Goal: Task Accomplishment & Management: Complete application form

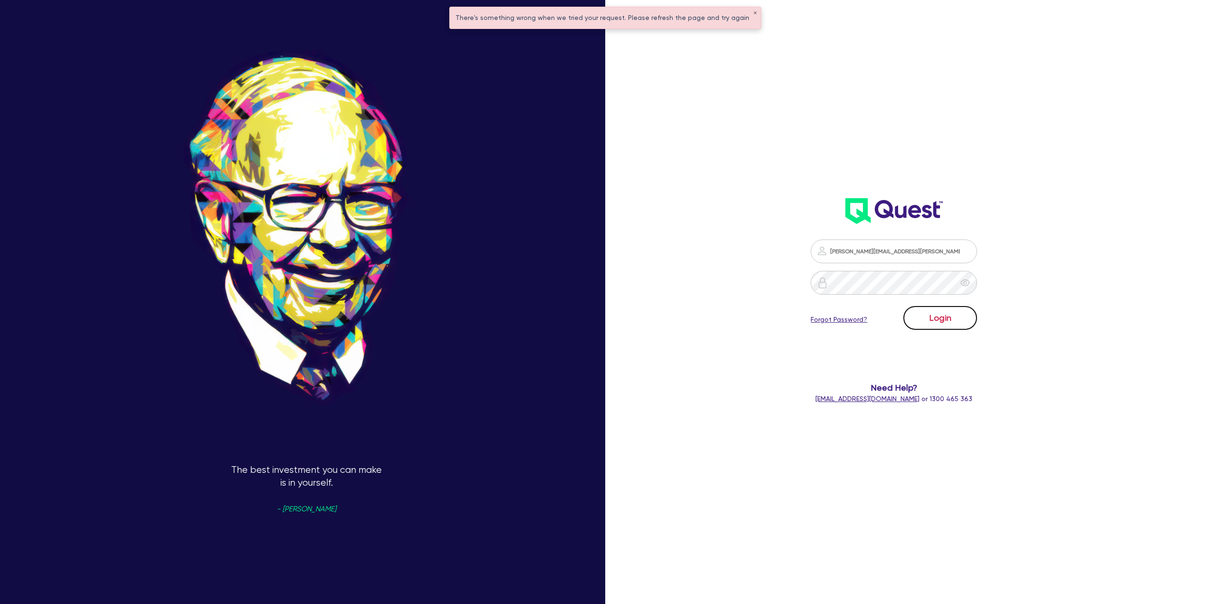
click at [936, 317] on button "Login" at bounding box center [940, 318] width 74 height 24
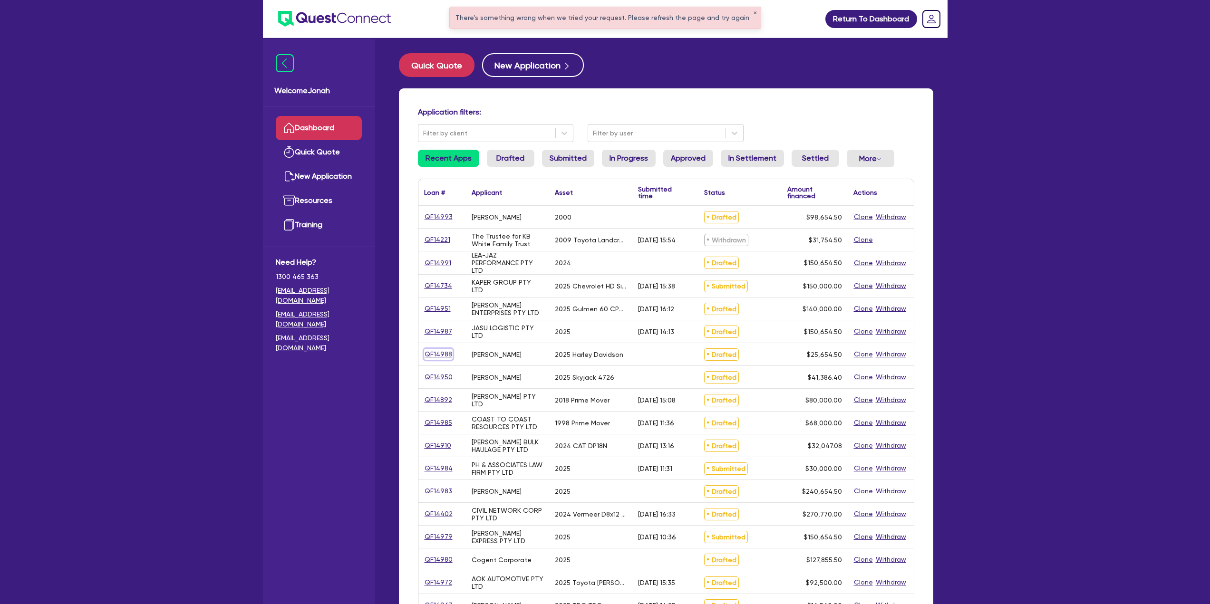
click at [439, 354] on link "QF14988" at bounding box center [438, 354] width 29 height 11
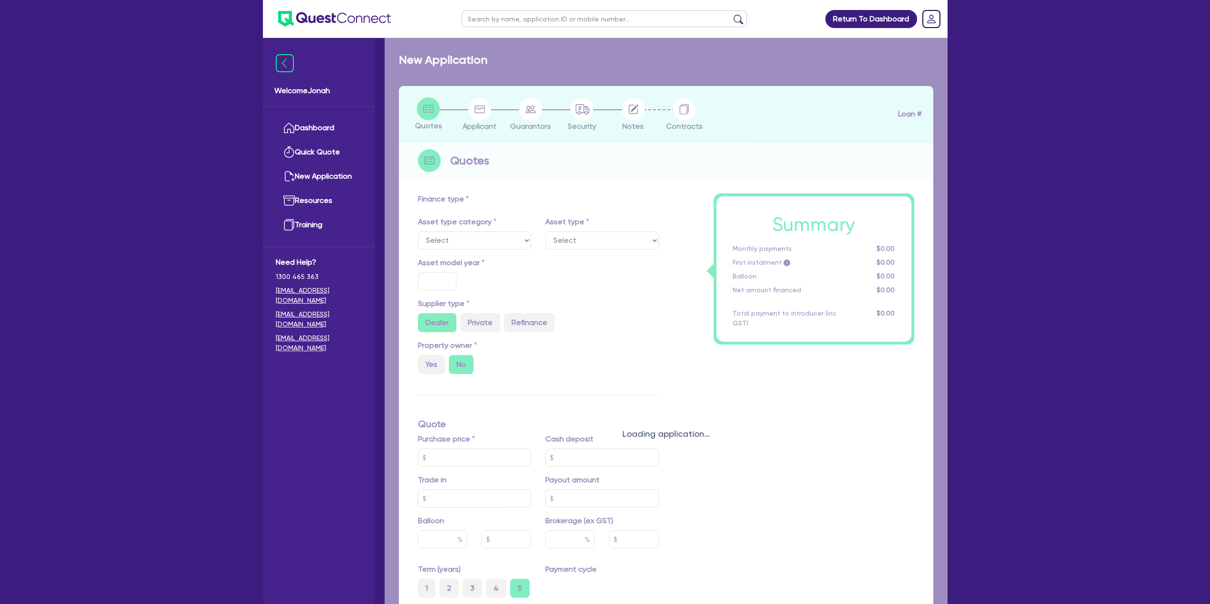
select select "CARS_AND_LIGHT_TRUCKS"
type input "2025"
radio input "true"
type input "25,000"
type input "9"
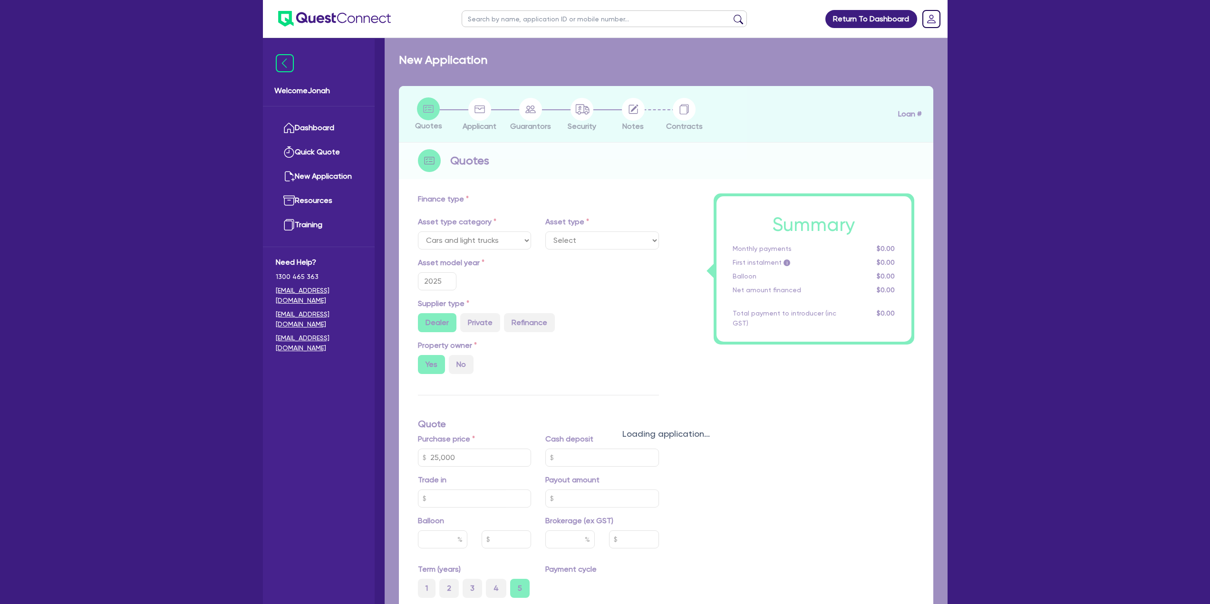
select select "PASSENGER_VEHICLES"
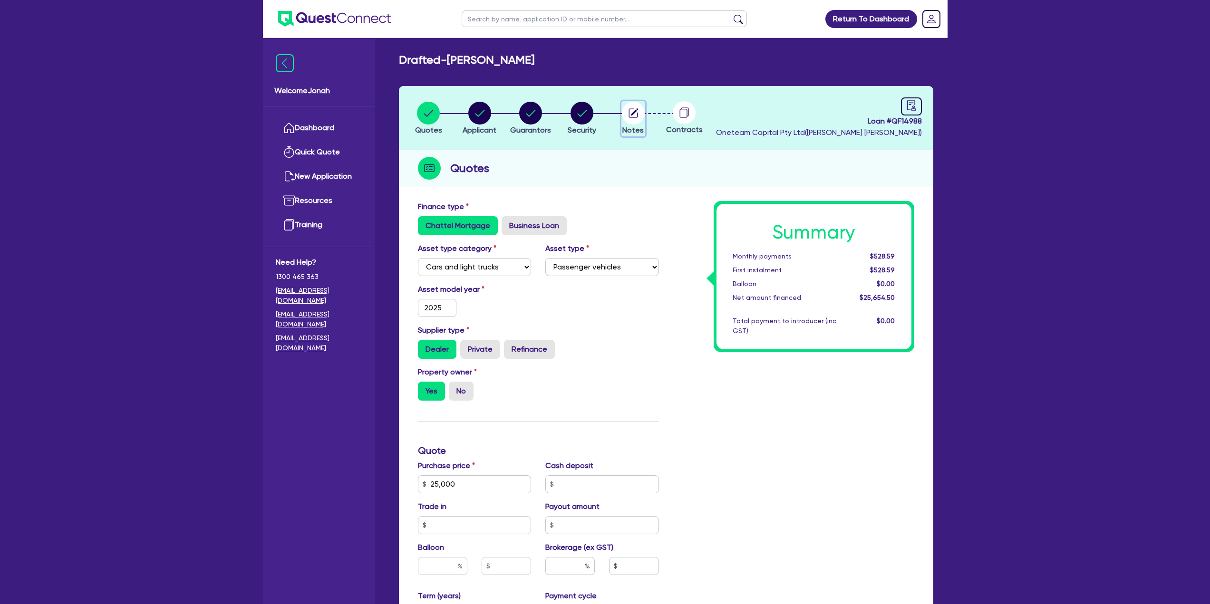
drag, startPoint x: 638, startPoint y: 110, endPoint x: 634, endPoint y: 118, distance: 9.6
click at [638, 109] on circle "button" at bounding box center [633, 113] width 23 height 23
select select "Other"
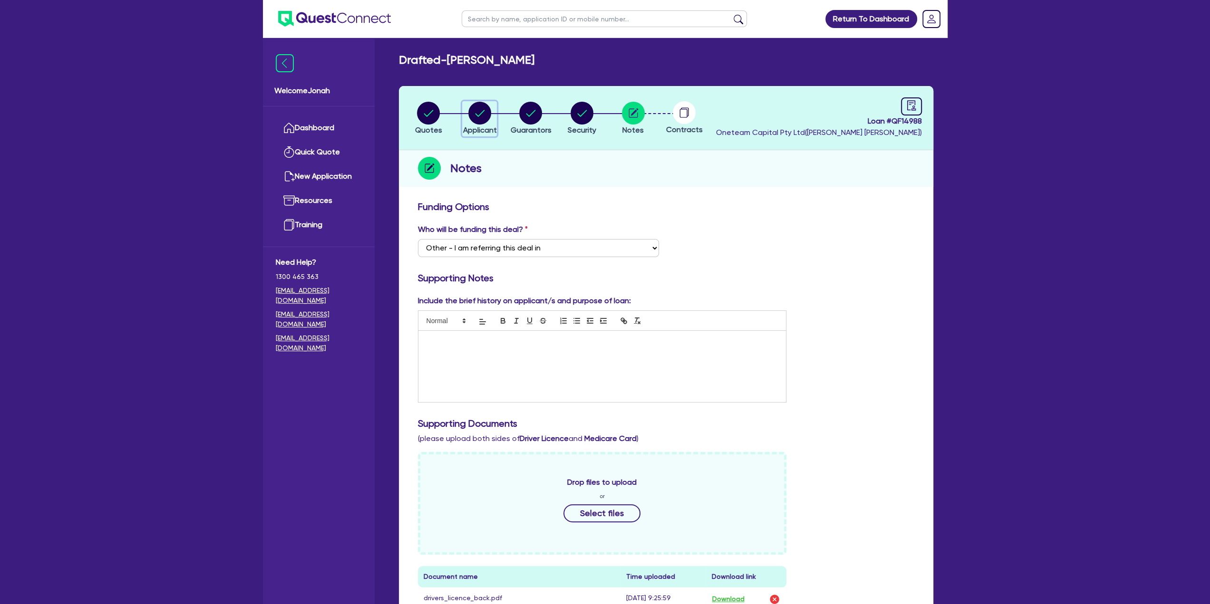
click at [482, 118] on circle "button" at bounding box center [479, 113] width 23 height 23
select select "SOLE_TRADER"
select select "HEALTH_BEAUTY"
select select "HAIR_BEAUTY_SALONS"
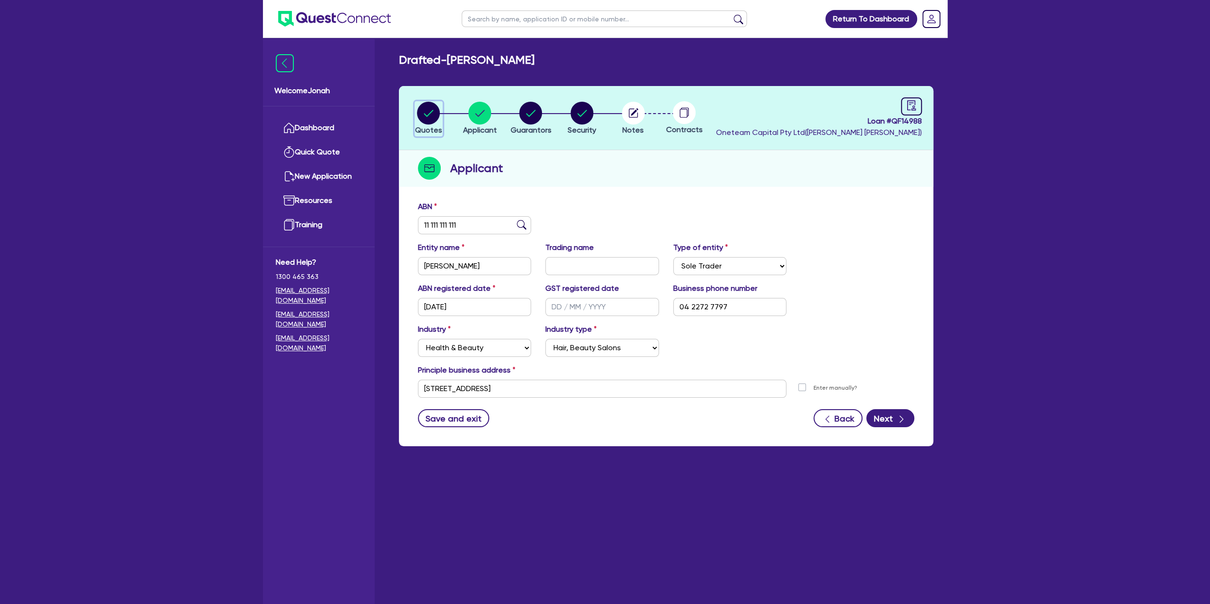
click at [427, 106] on circle "button" at bounding box center [428, 113] width 23 height 23
select select "CARS_AND_LIGHT_TRUCKS"
select select "PASSENGER_VEHICLES"
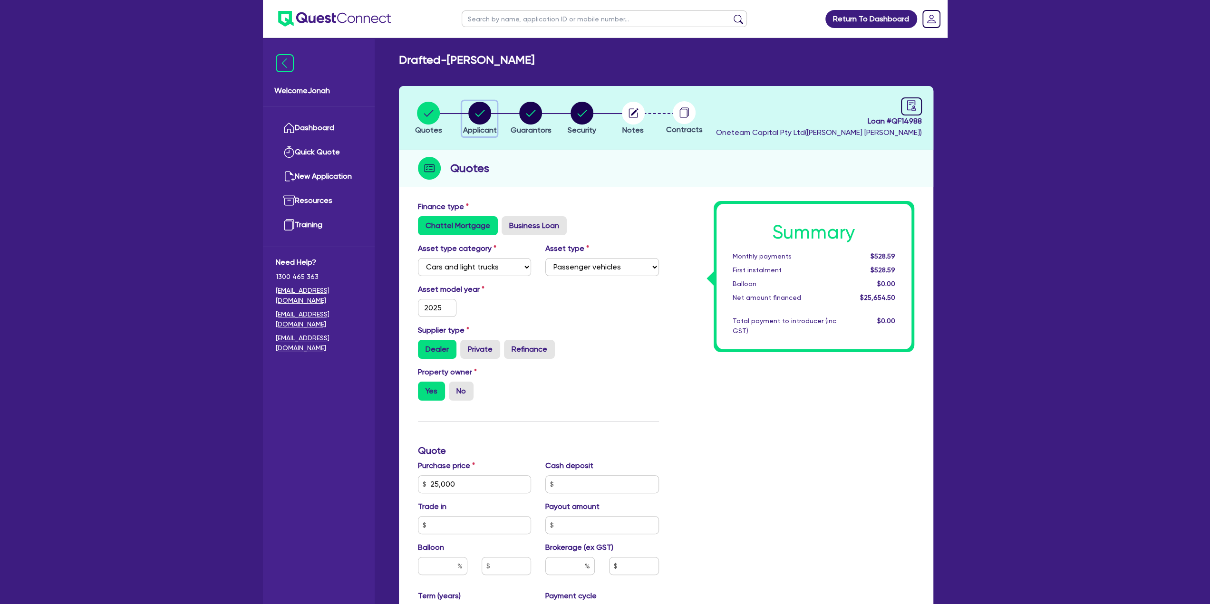
click at [477, 102] on circle "button" at bounding box center [479, 113] width 23 height 23
select select "SOLE_TRADER"
select select "HEALTH_BEAUTY"
select select "HAIR_BEAUTY_SALONS"
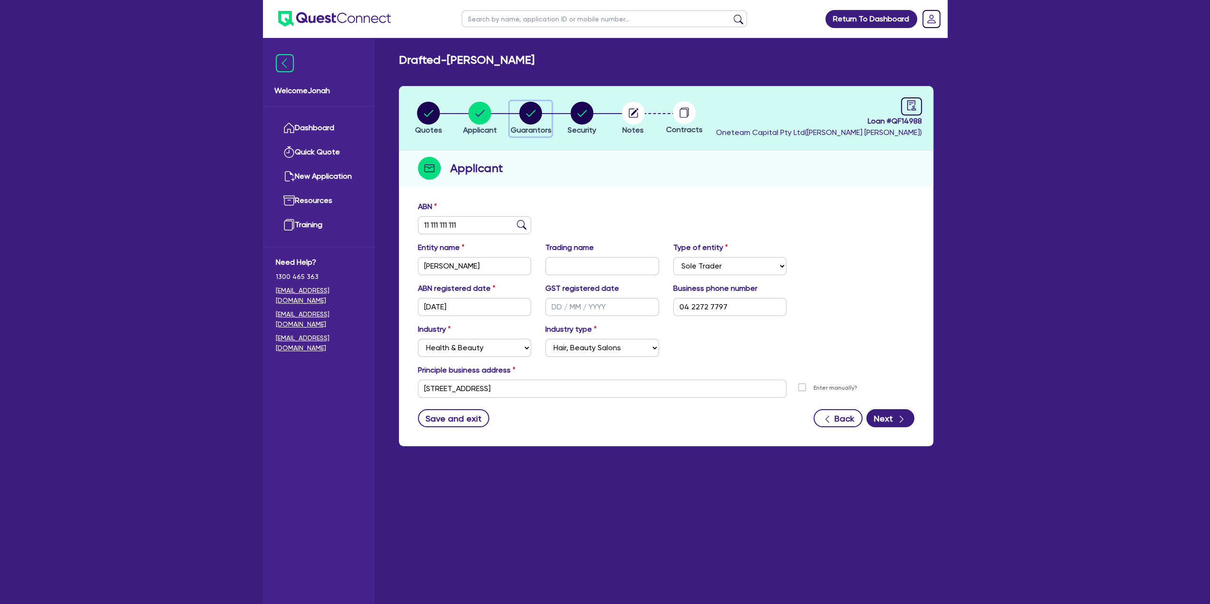
click at [527, 108] on circle "button" at bounding box center [530, 113] width 23 height 23
select select "MR"
select select "SA"
select select "SINGLE"
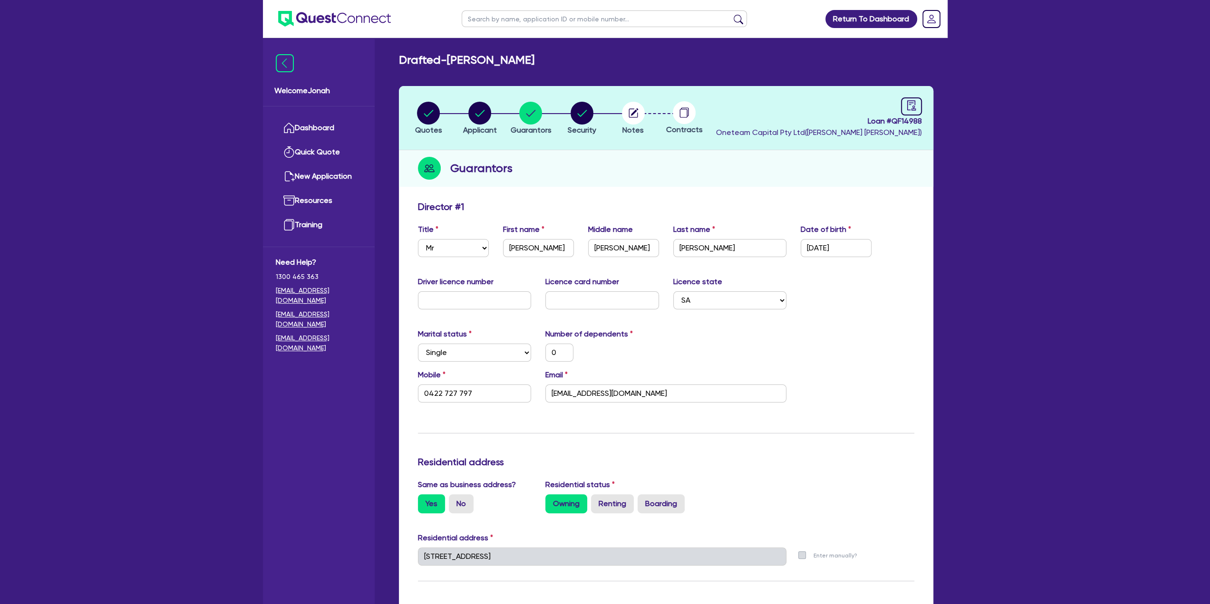
click at [503, 318] on div "Update residential status for Director #1 Boarding is only acceptable when the …" at bounding box center [666, 552] width 496 height 703
click at [500, 297] on input "text" at bounding box center [475, 300] width 114 height 18
click at [478, 299] on input "text" at bounding box center [475, 300] width 114 height 18
type input "Y"
type input "0"
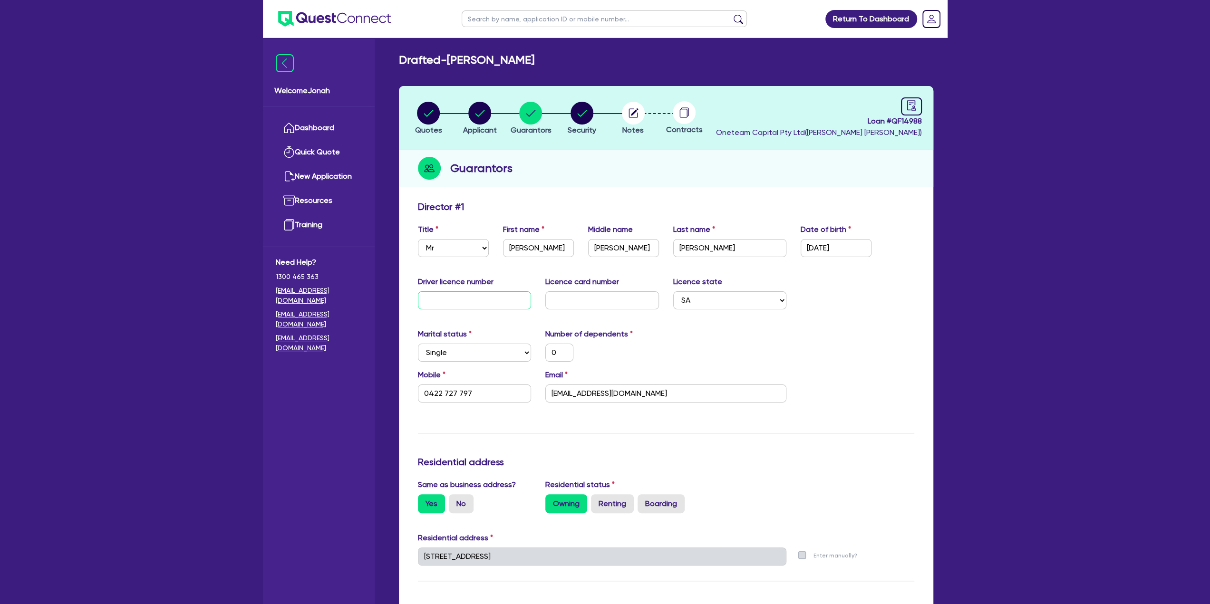
type input "0422 727 797"
type input "Y4"
type input "0"
type input "0422 727 797"
type input "Y44"
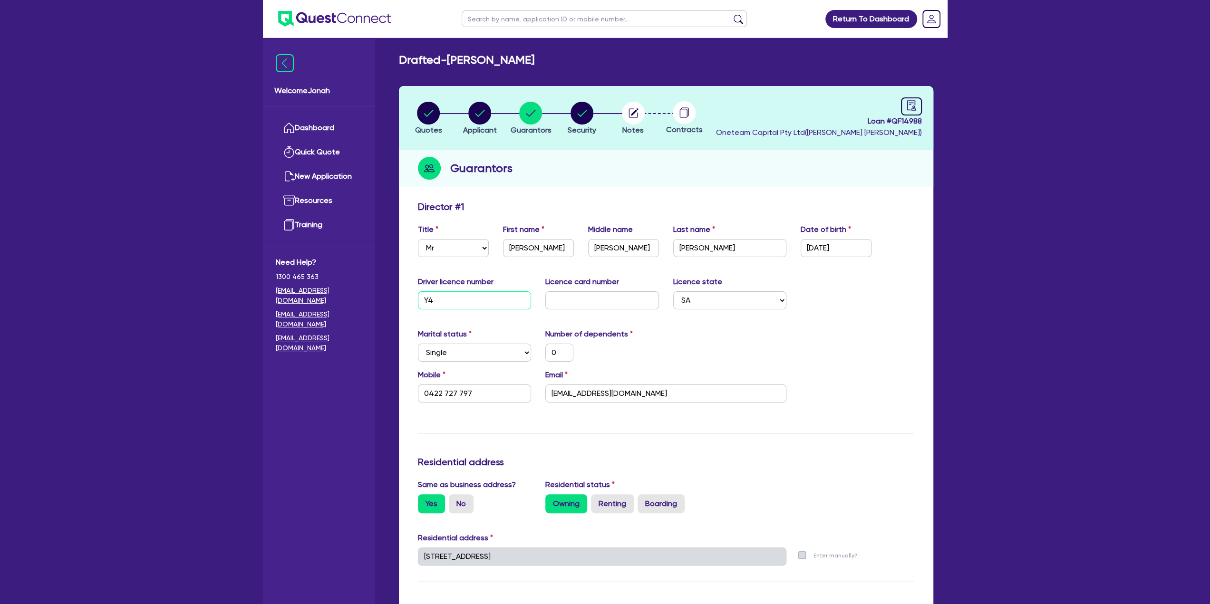
type input "0"
type input "0422 727 797"
type input "Y445"
type input "0"
type input "0422 727 797"
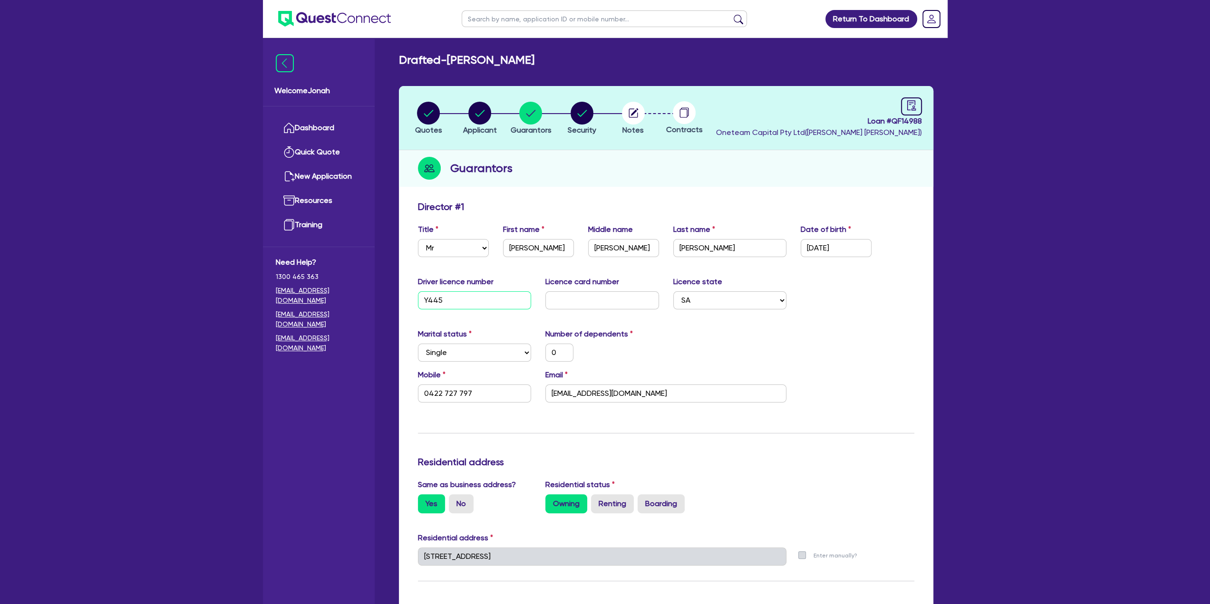
type input "Y4450"
type input "0"
type input "0422 727 797"
type input "Y44506"
type input "0"
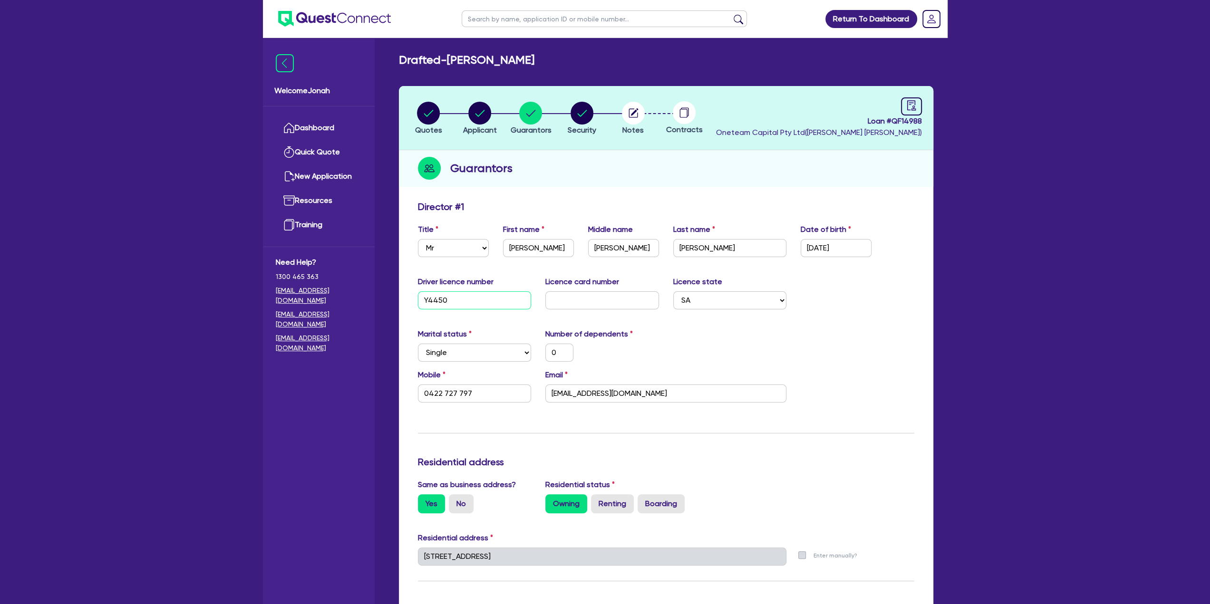
type input "0422 727 797"
type input "Y44506"
click at [598, 293] on input "text" at bounding box center [602, 300] width 114 height 18
type input "D"
type input "0"
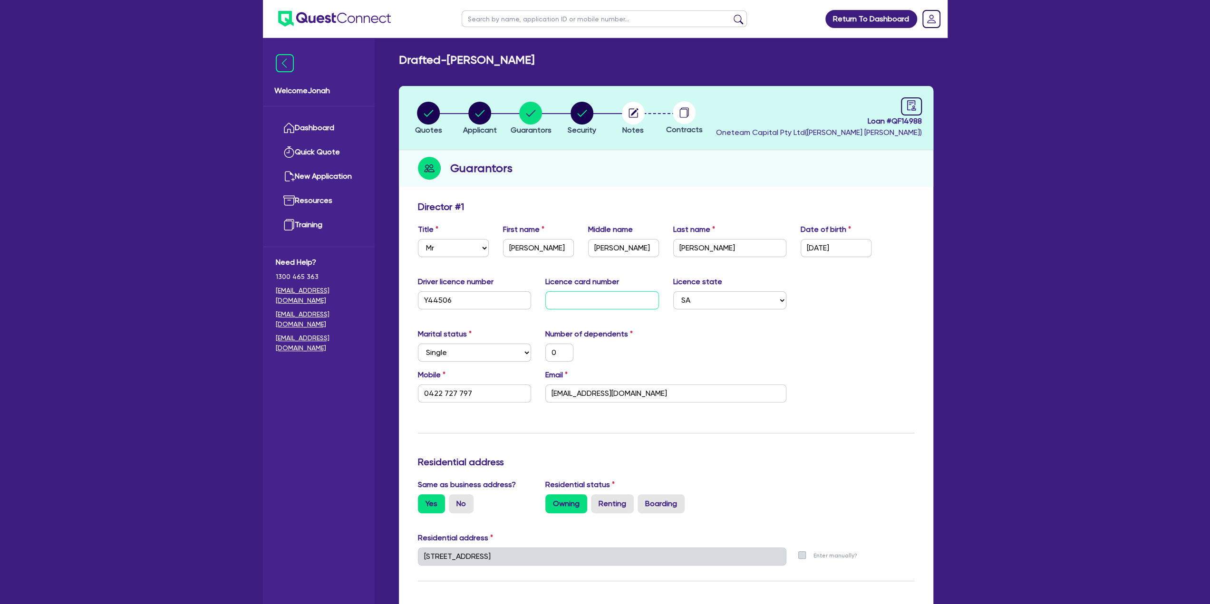
type input "0422 727 797"
type input "Do"
type input "0"
type input "0422 727 797"
type input "Do3"
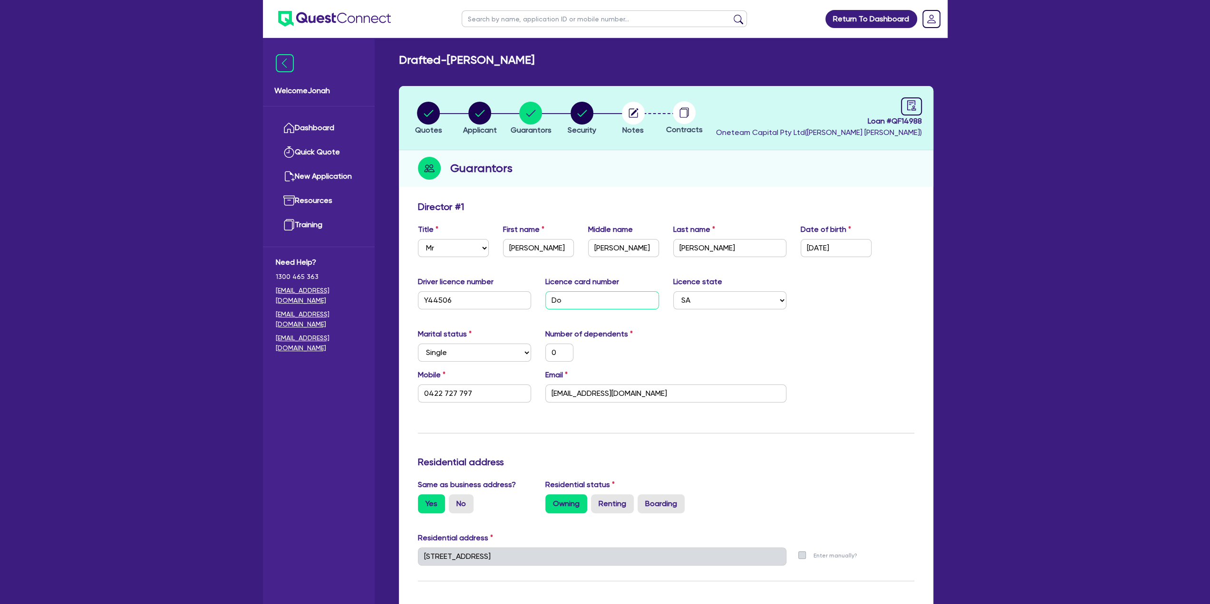
type input "0"
type input "0422 727 797"
type input "Do34"
type input "0"
type input "0422 727 797"
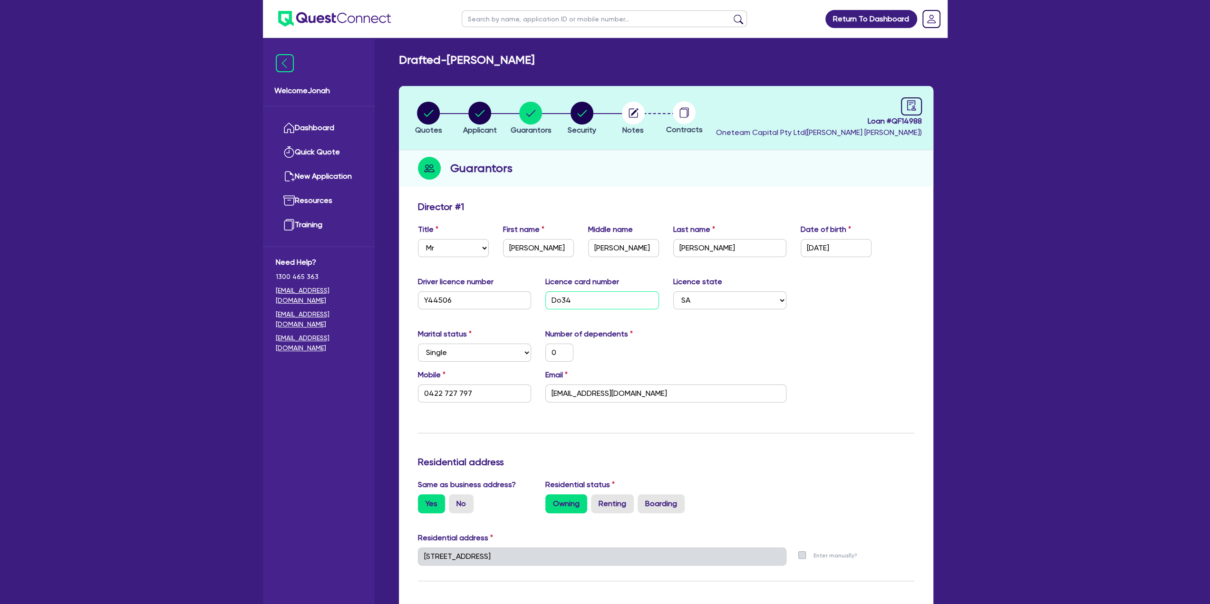
type input "Do344"
type input "0"
type input "0422 727 797"
type input "Do3443"
type input "0"
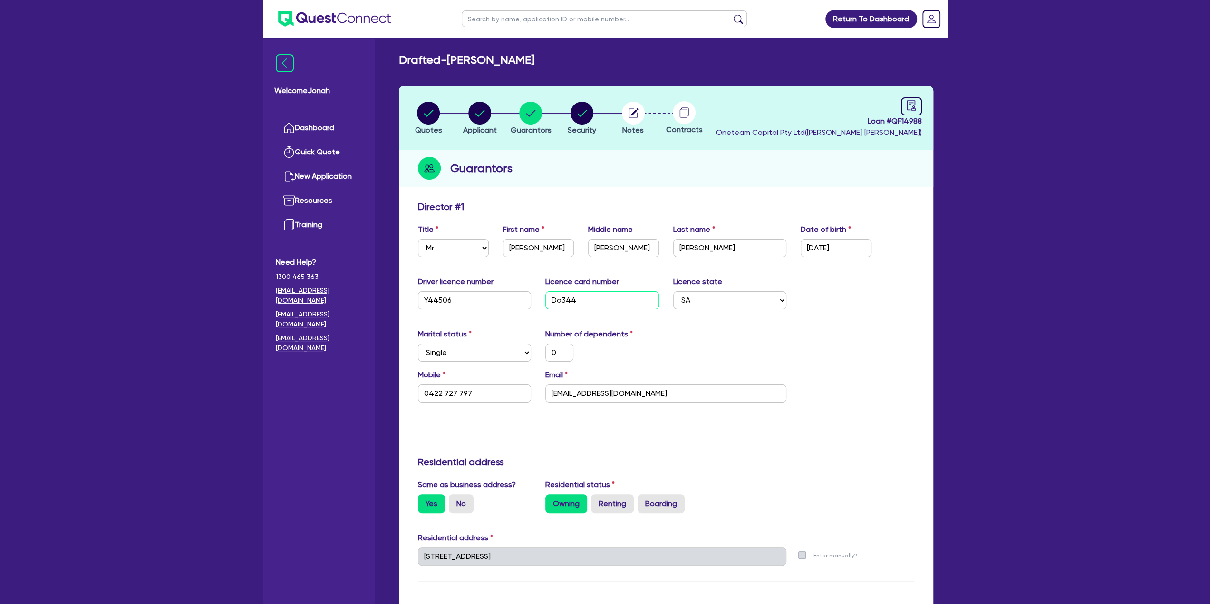
type input "0422 727 797"
type input "Do34437"
type input "0"
type input "0422 727 797"
type input "Do344375"
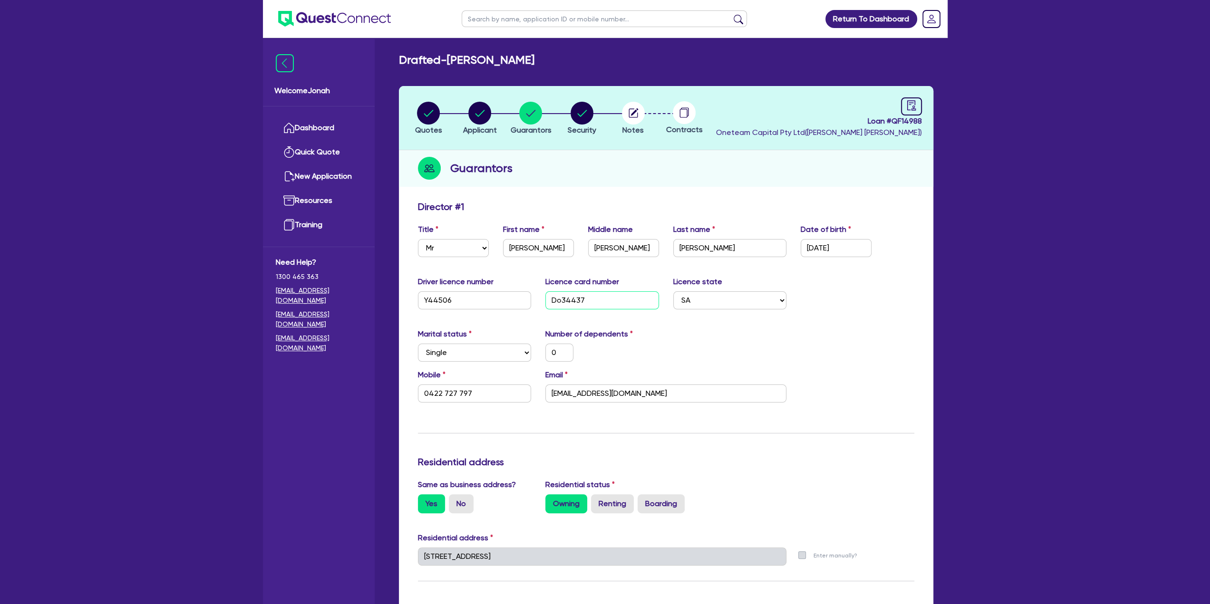
type input "0"
type input "0422 727 797"
type input "Do3443754"
type input "0"
type input "0422 727 797"
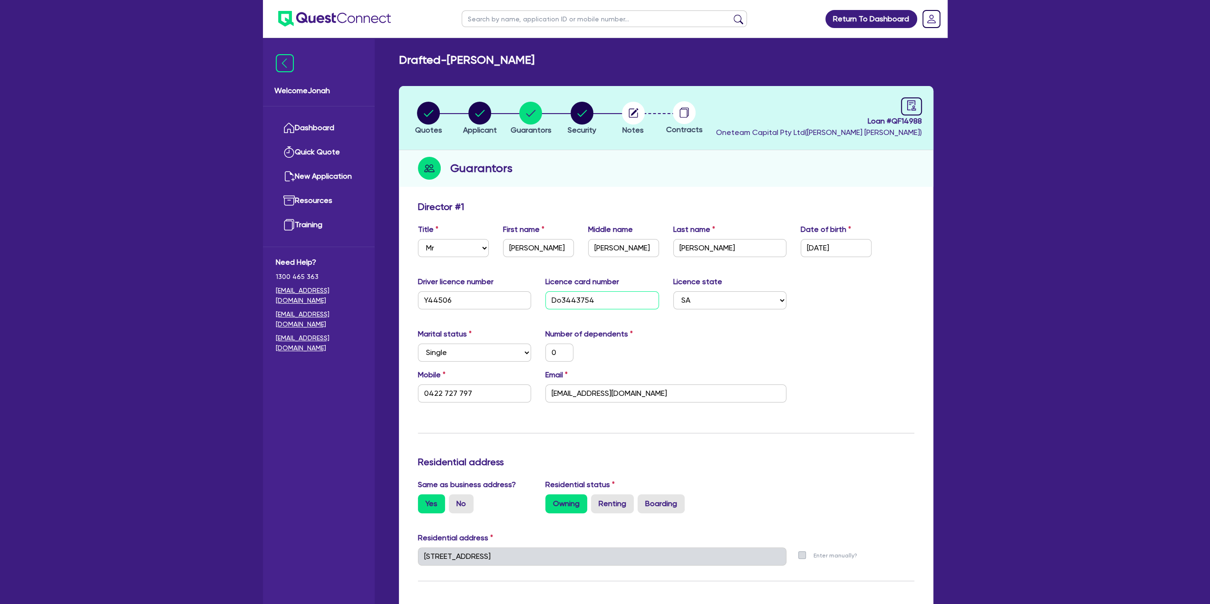
type input "Do3443754"
click at [800, 349] on div "Marital status Select [DEMOGRAPHIC_DATA] Married De Facto / Partner Number of d…" at bounding box center [666, 349] width 511 height 41
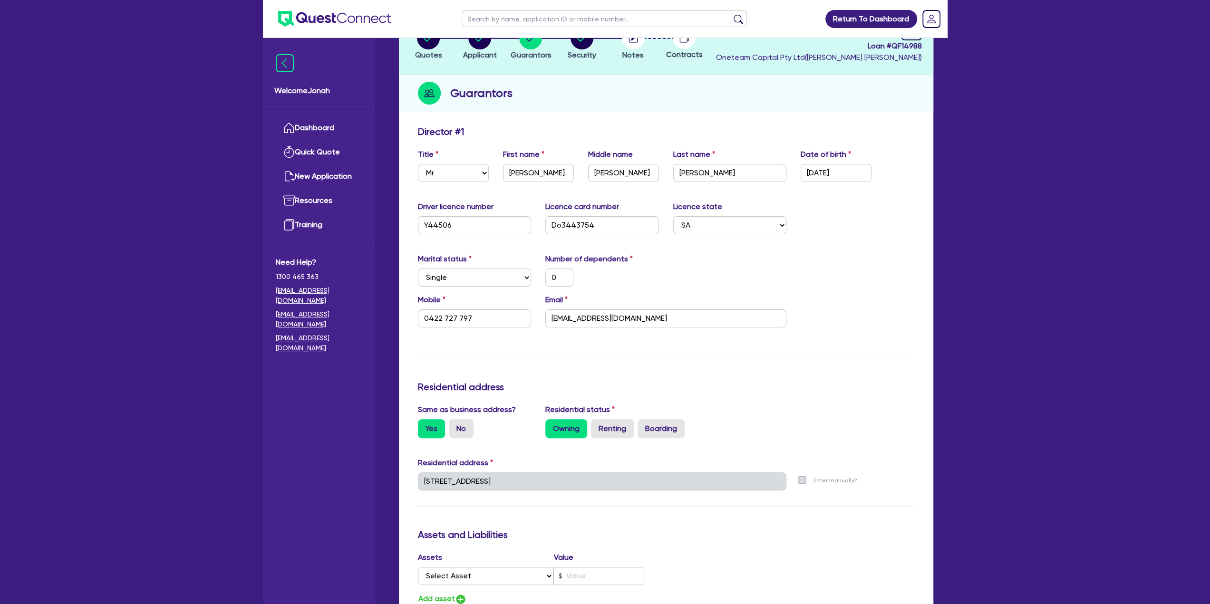
scroll to position [95, 0]
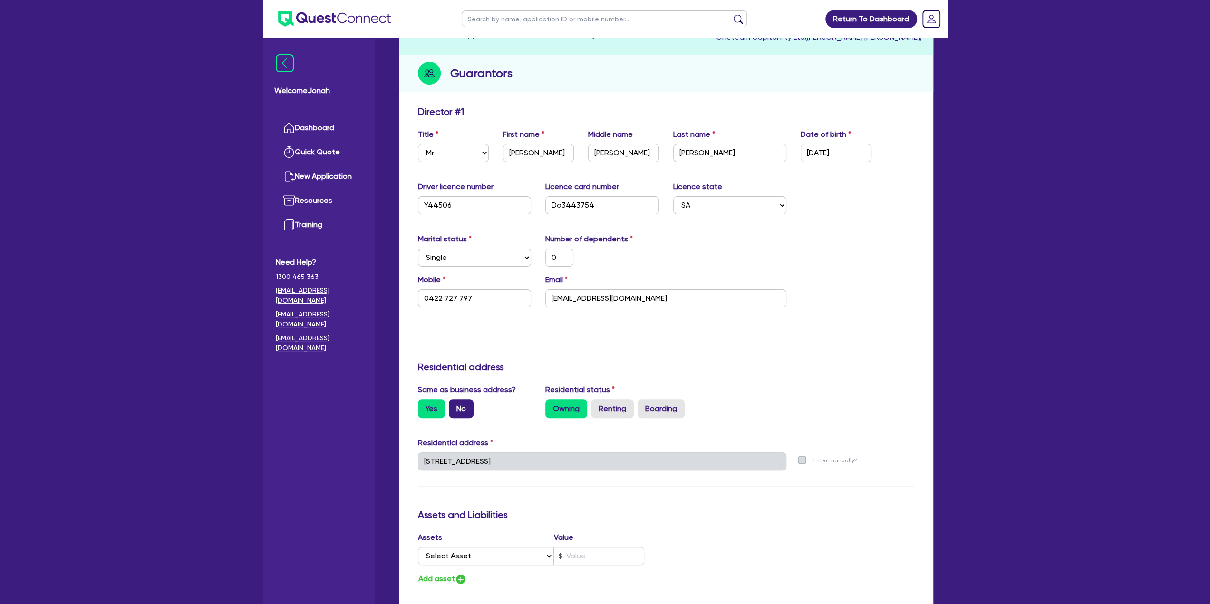
click at [464, 408] on label "No" at bounding box center [461, 408] width 25 height 19
click at [455, 406] on input "No" at bounding box center [452, 402] width 6 height 6
radio input "true"
type input "0"
type input "0422 727 797"
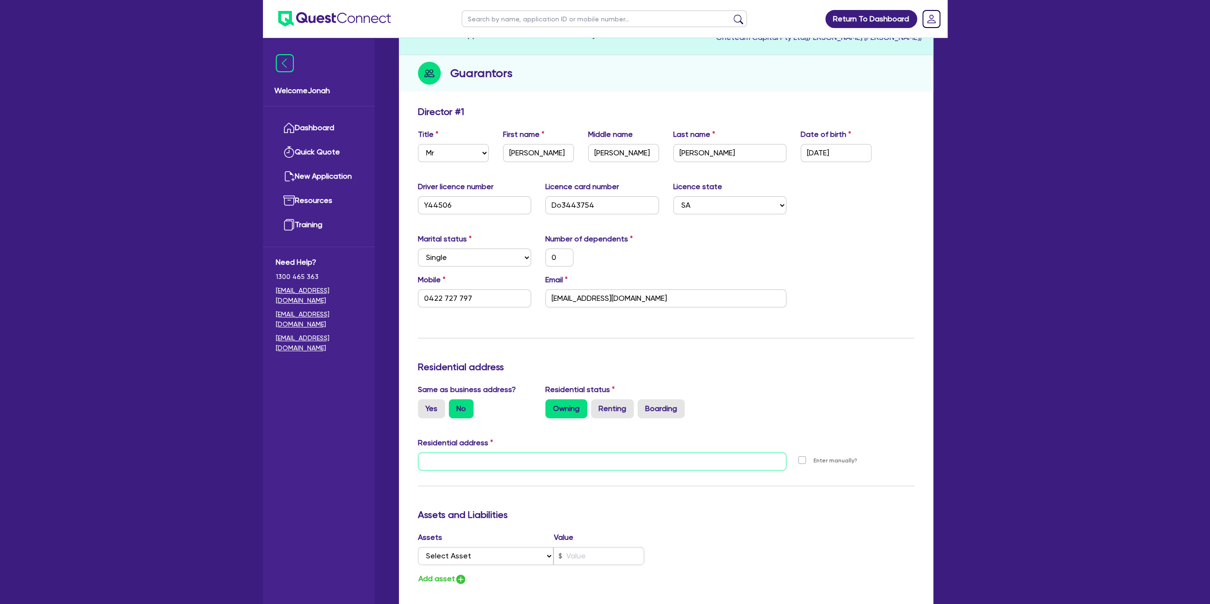
click at [491, 458] on input "text" at bounding box center [602, 462] width 369 height 18
click at [560, 202] on input "Do3443754" at bounding box center [602, 205] width 114 height 18
type input "D3443754"
type input "0"
type input "0422 727 797"
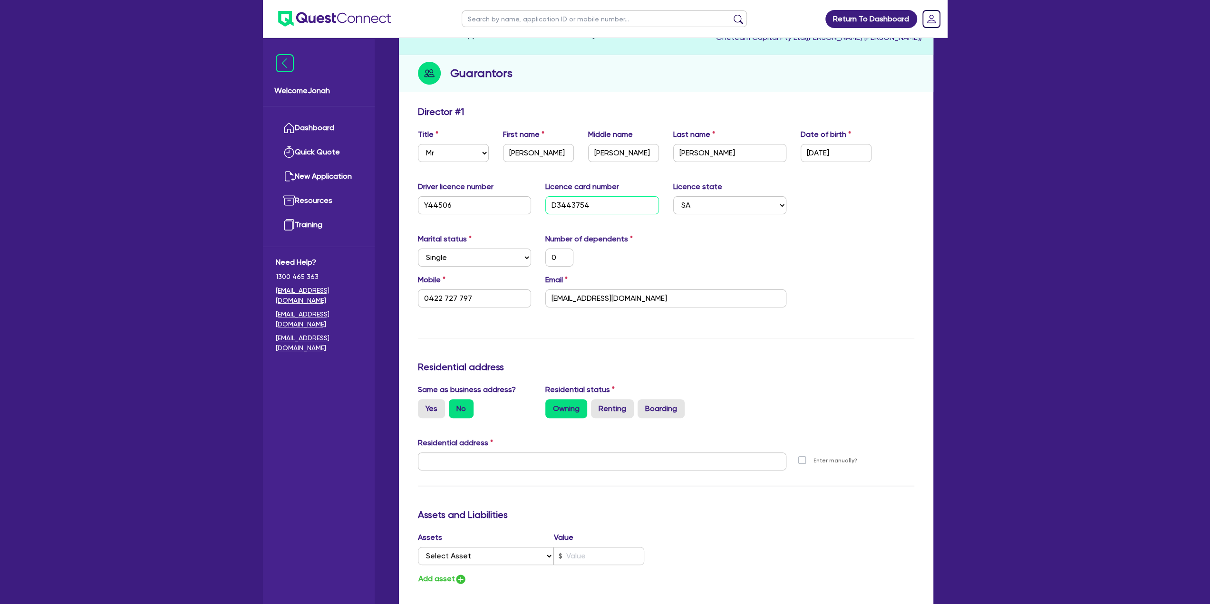
type input "D03443754"
type input "0"
type input "0422 727 797"
type input "D03443754"
click at [497, 463] on input "text" at bounding box center [602, 462] width 369 height 18
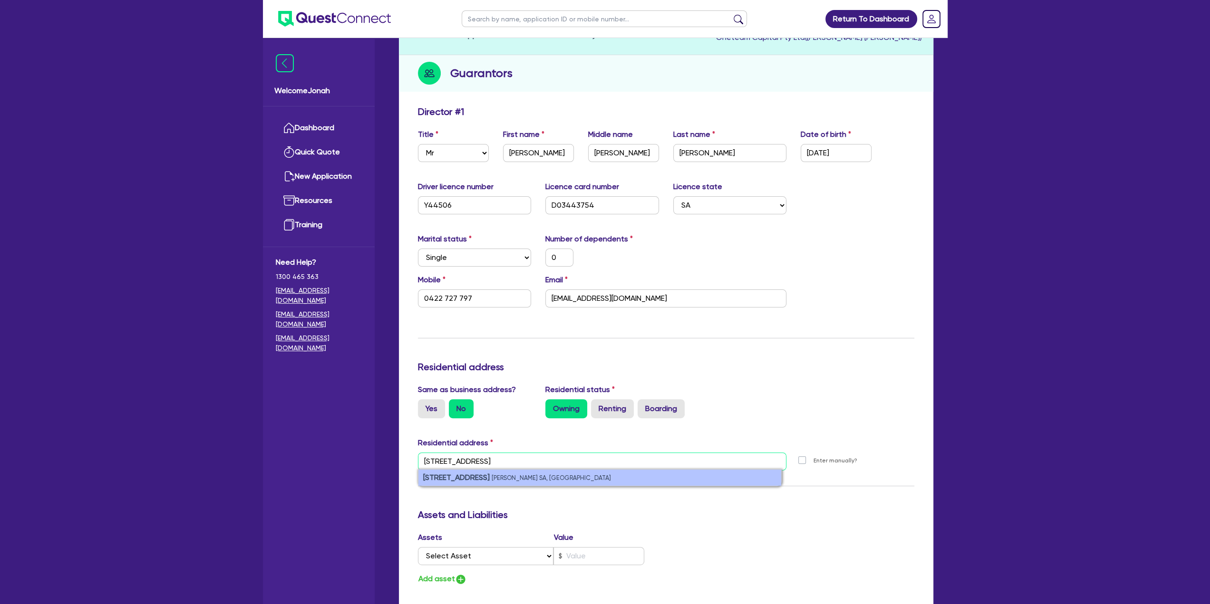
type input "[STREET_ADDRESS]"
click at [507, 477] on small "[PERSON_NAME] SA, [GEOGRAPHIC_DATA]" at bounding box center [551, 477] width 119 height 7
type input "0"
type input "0422 727 797"
type input "[STREET_ADDRESS][PERSON_NAME]"
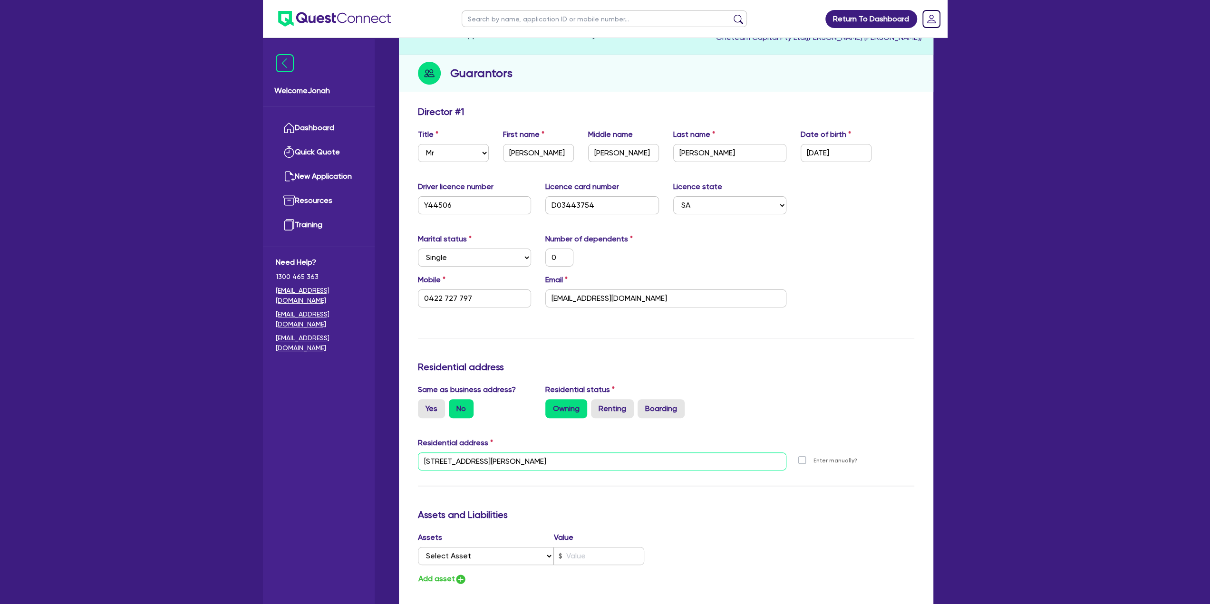
click at [522, 458] on input "[STREET_ADDRESS][PERSON_NAME]" at bounding box center [602, 462] width 369 height 18
click at [672, 506] on div "Update residential status for Director #1 Boarding is only acceptable when the …" at bounding box center [666, 457] width 496 height 703
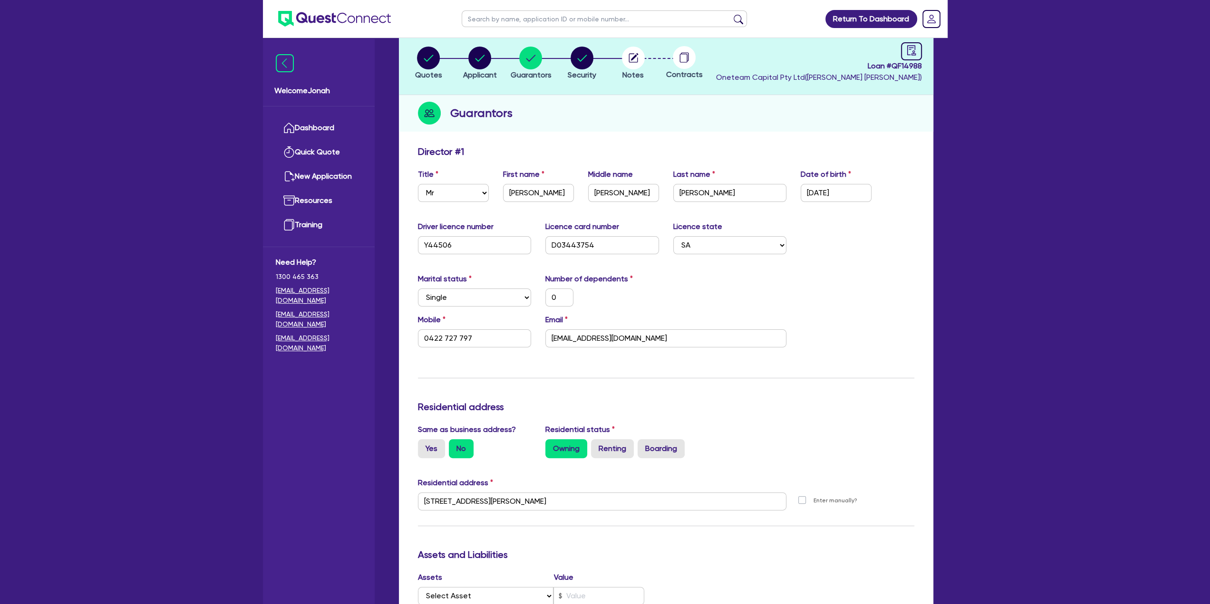
scroll to position [0, 0]
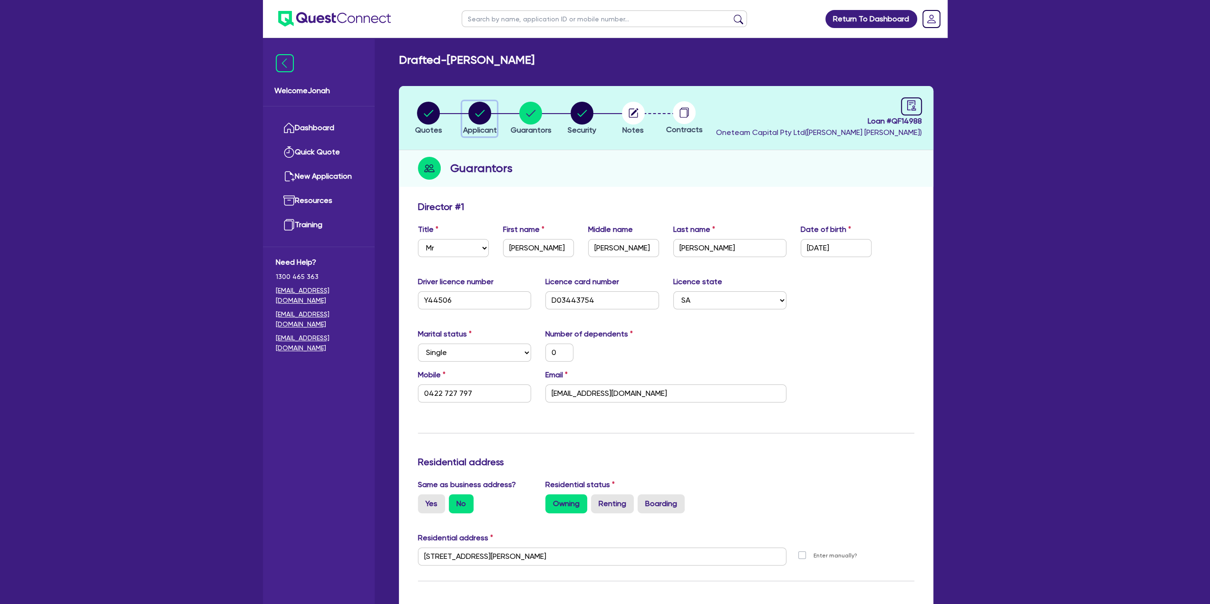
click at [477, 106] on circle "button" at bounding box center [479, 113] width 23 height 23
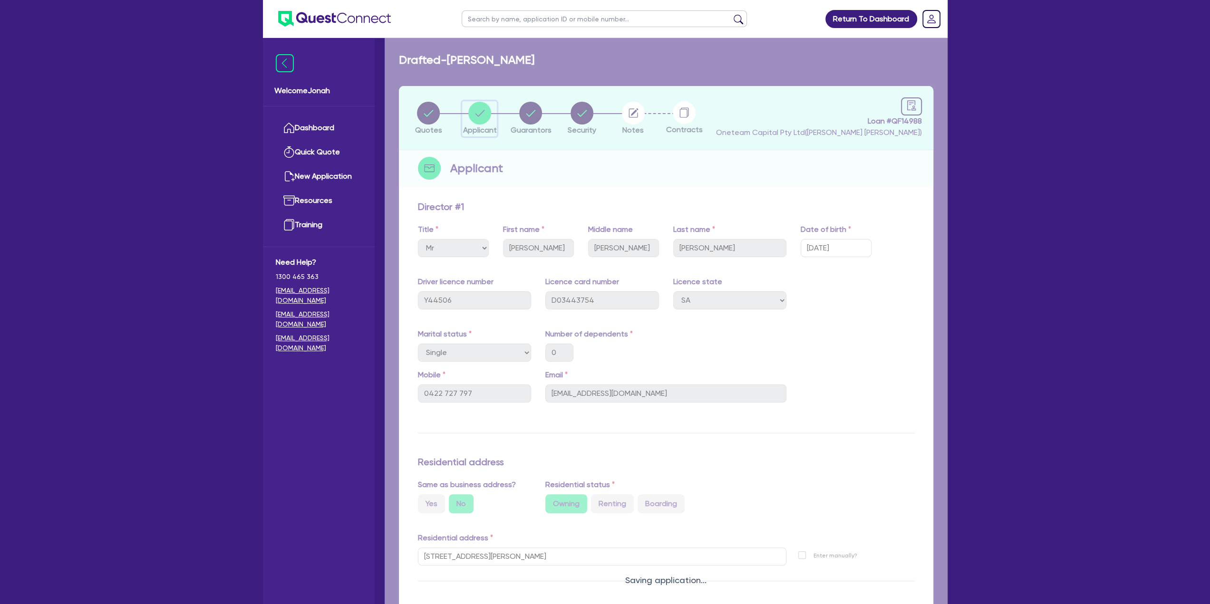
select select "SOLE_TRADER"
select select "HEALTH_BEAUTY"
select select "HAIR_BEAUTY_SALONS"
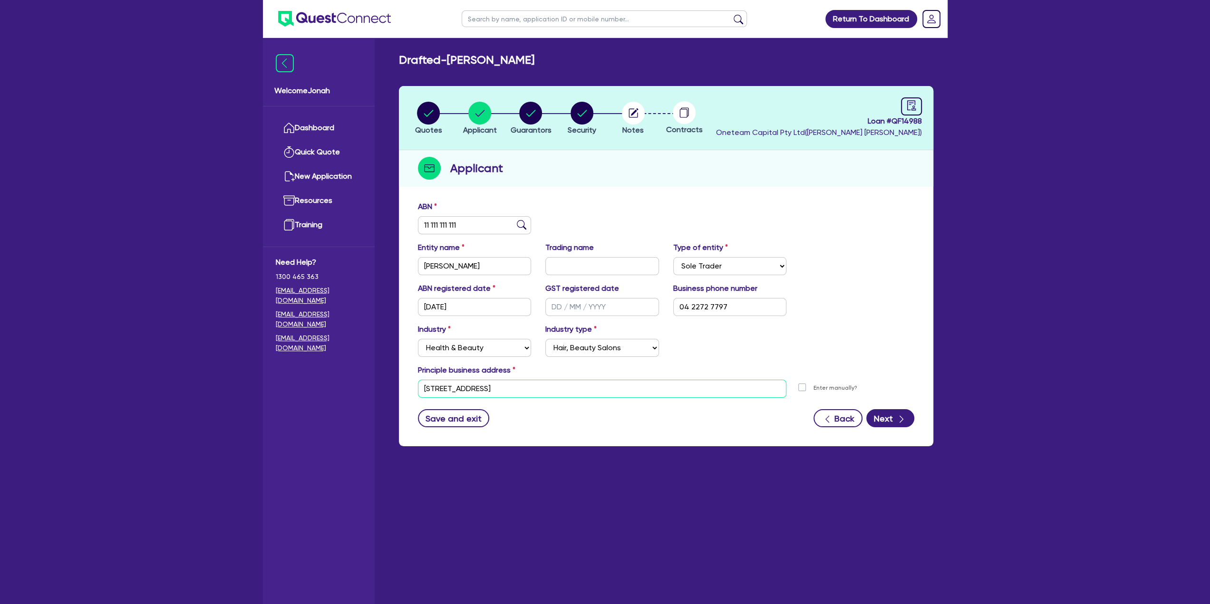
click at [500, 384] on input "[STREET_ADDRESS]" at bounding box center [602, 389] width 369 height 18
paste input "[STREET_ADDRESS][PERSON_NAME]"
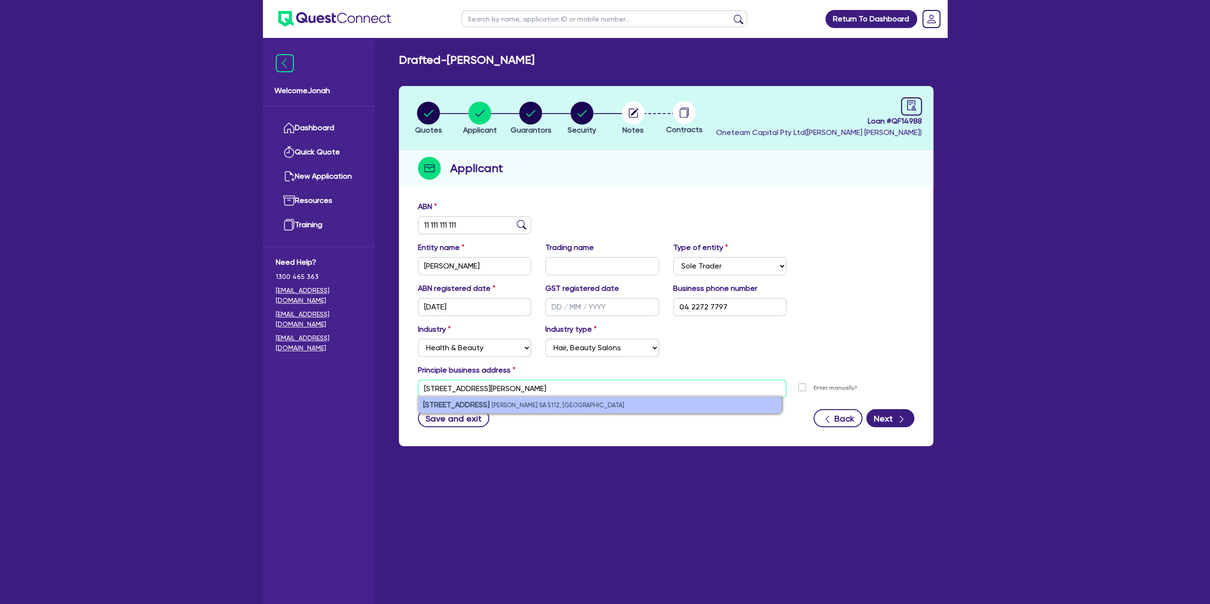
type input "[STREET_ADDRESS][PERSON_NAME]"
click at [502, 407] on small "[PERSON_NAME] SA 5112, [GEOGRAPHIC_DATA]" at bounding box center [558, 405] width 133 height 7
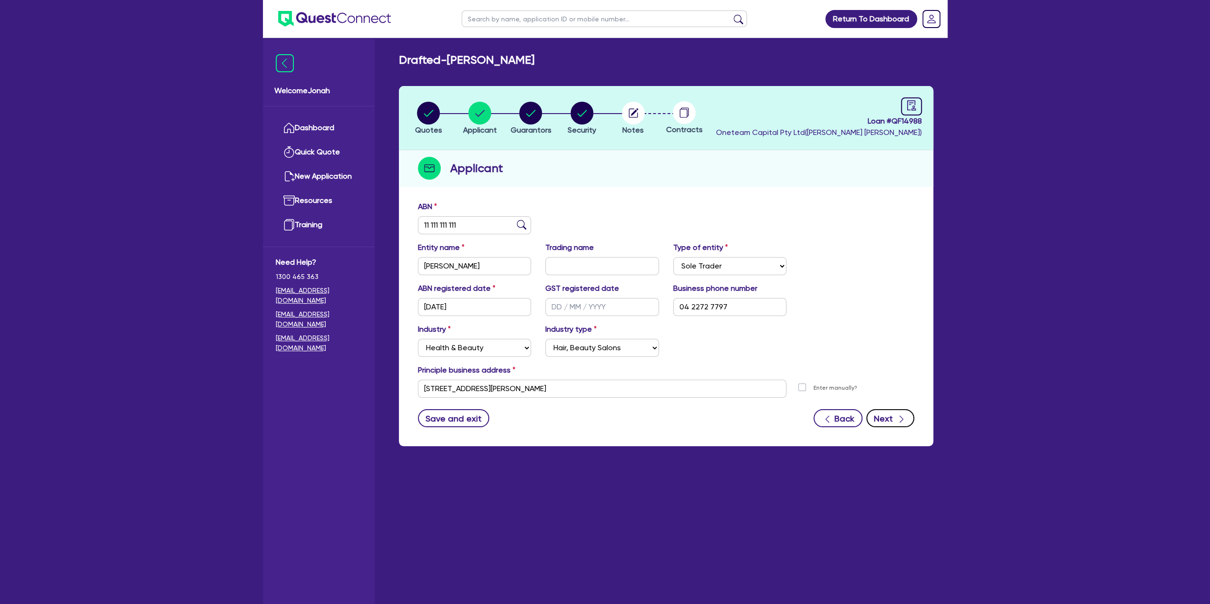
click at [879, 413] on button "Next" at bounding box center [890, 418] width 48 height 18
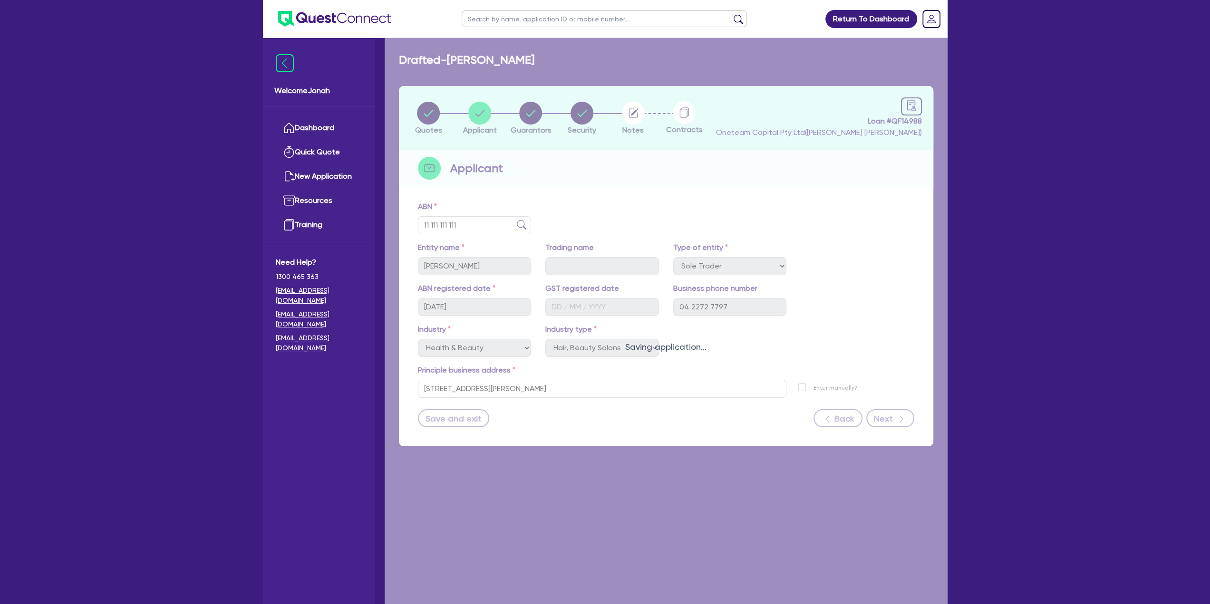
select select "MR"
select select "SA"
select select "SINGLE"
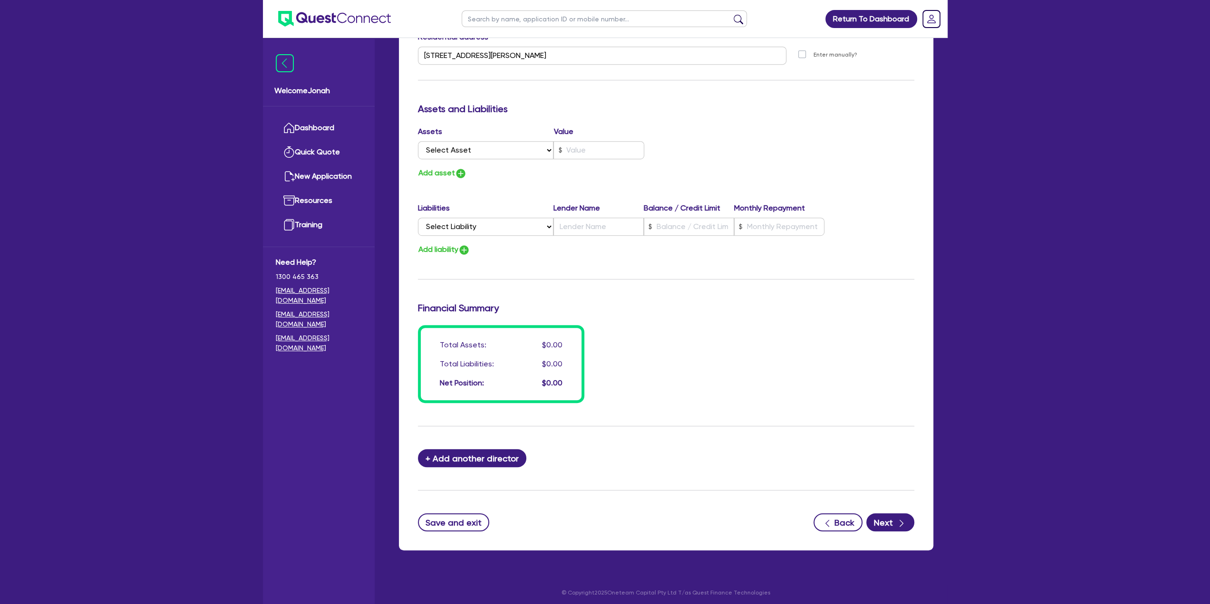
scroll to position [503, 0]
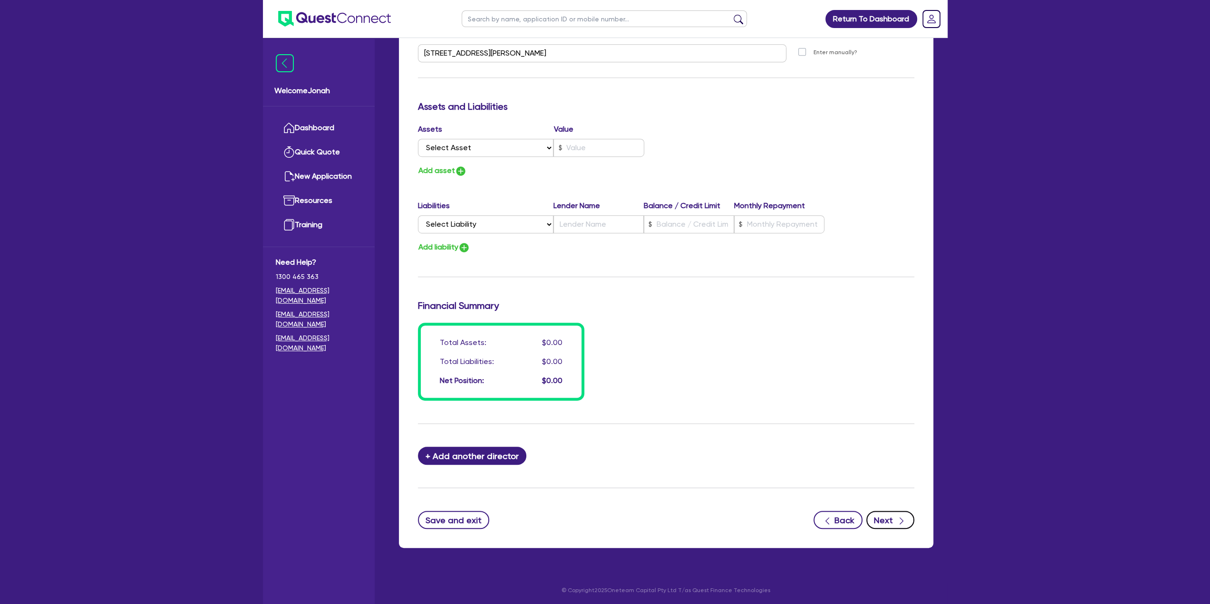
click at [902, 520] on icon "button" at bounding box center [901, 521] width 4 height 7
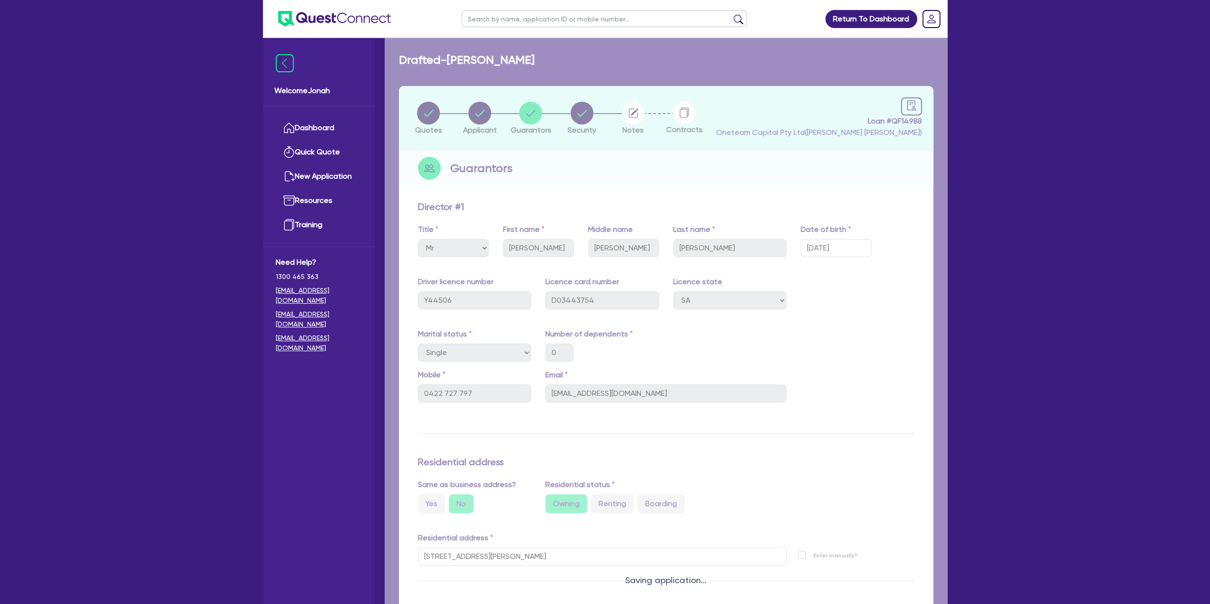
select select "CARS_AND_LIGHT_TRUCKS"
select select "PASSENGER_VEHICLES"
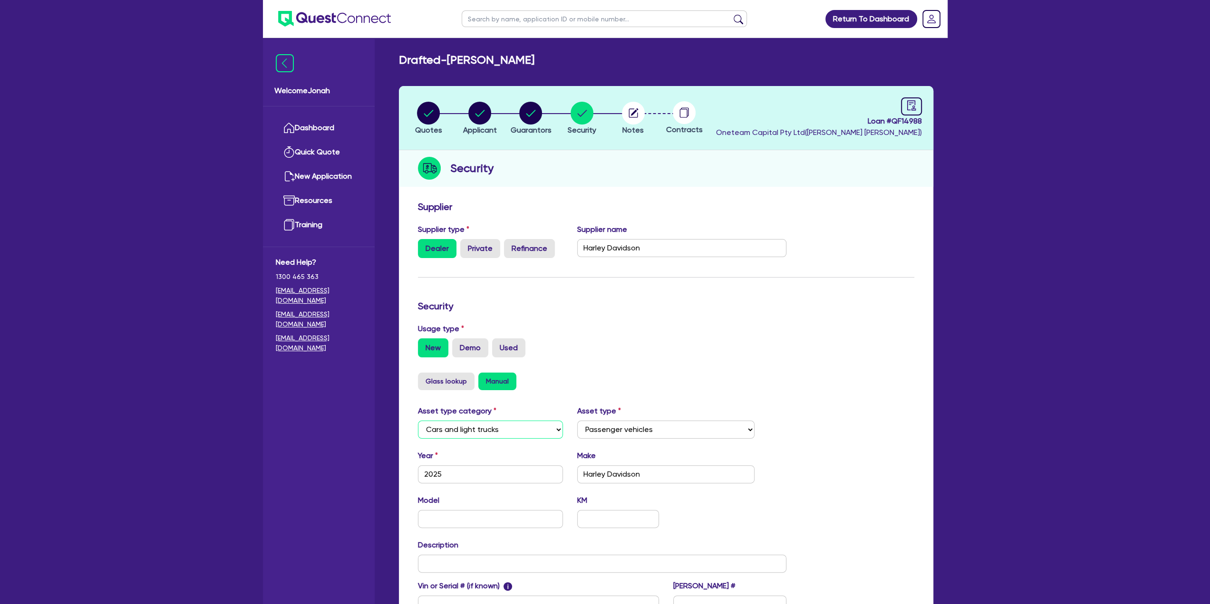
click at [556, 426] on select "Select Cars and light trucks Primary assets Secondary assets Tertiary assets" at bounding box center [490, 430] width 145 height 18
click at [554, 424] on select "Select Cars and light trucks Primary assets Secondary assets Tertiary assets" at bounding box center [490, 430] width 145 height 18
click at [627, 108] on circle "button" at bounding box center [633, 113] width 23 height 23
select select "Other"
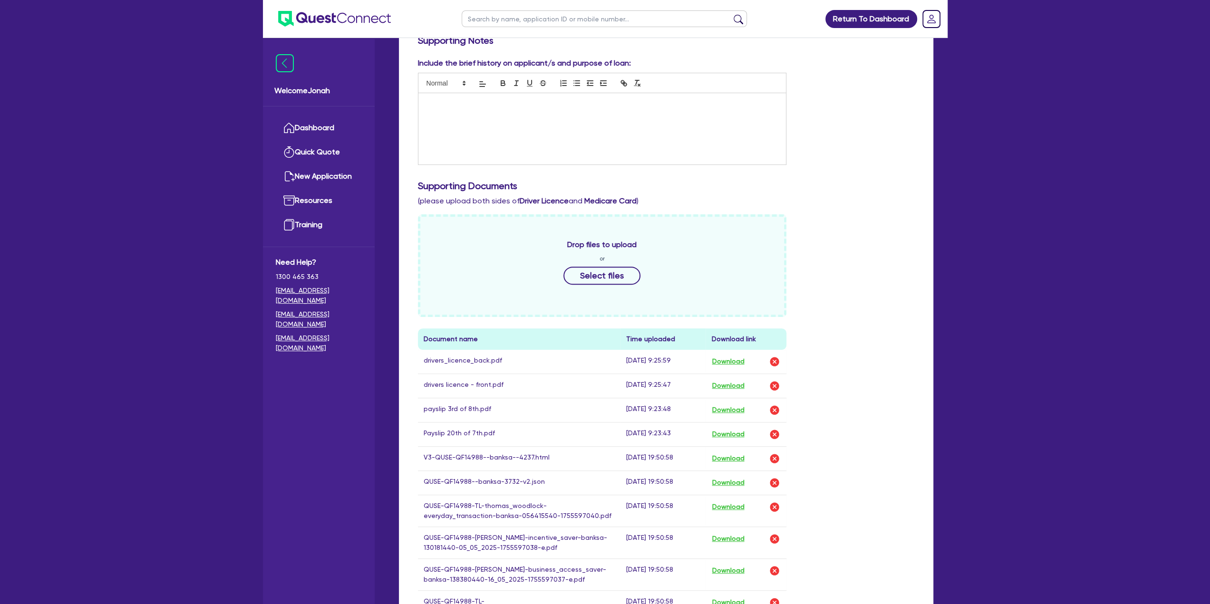
scroll to position [48, 0]
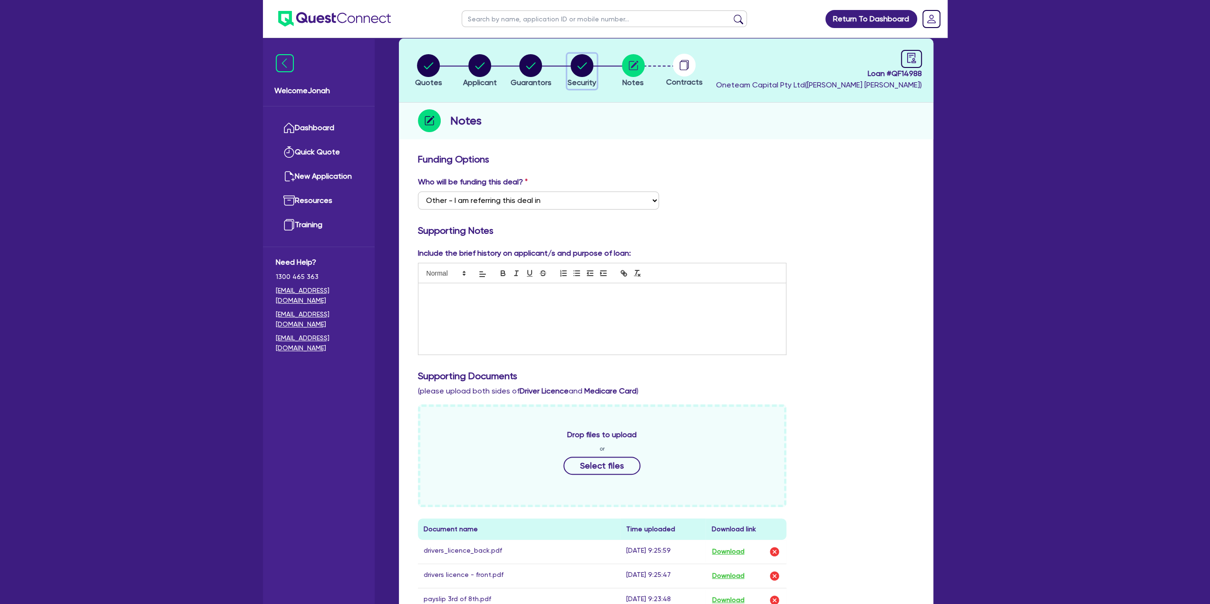
click at [590, 68] on circle "button" at bounding box center [581, 65] width 23 height 23
select select "CARS_AND_LIGHT_TRUCKS"
select select "PASSENGER_VEHICLES"
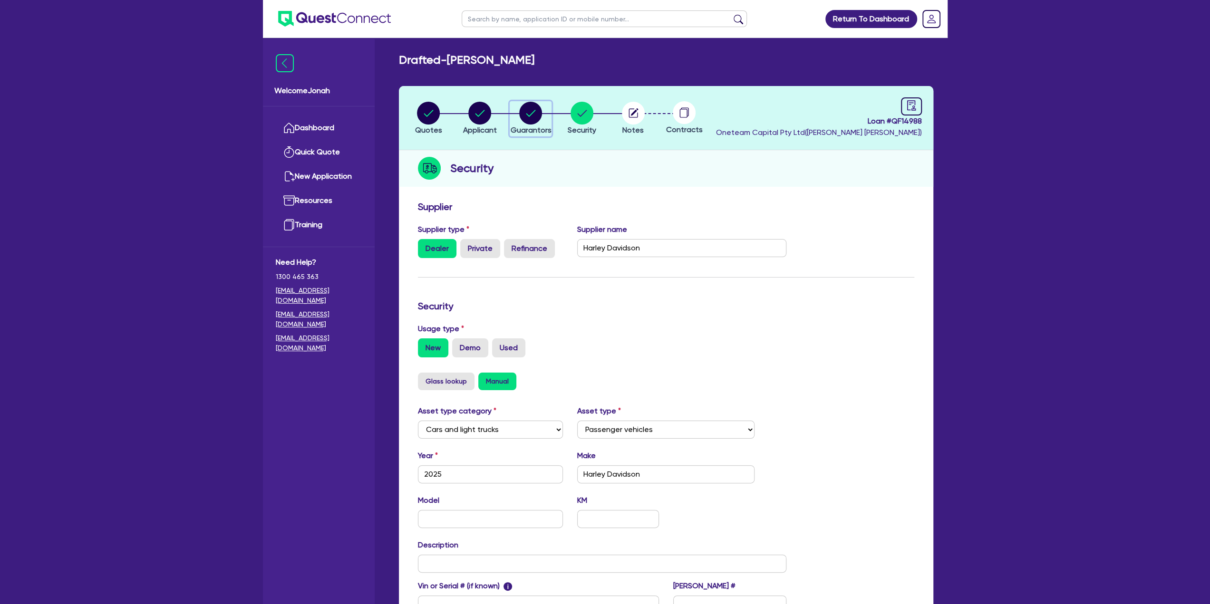
click at [528, 106] on circle "button" at bounding box center [530, 113] width 23 height 23
select select "MR"
select select "SA"
select select "SINGLE"
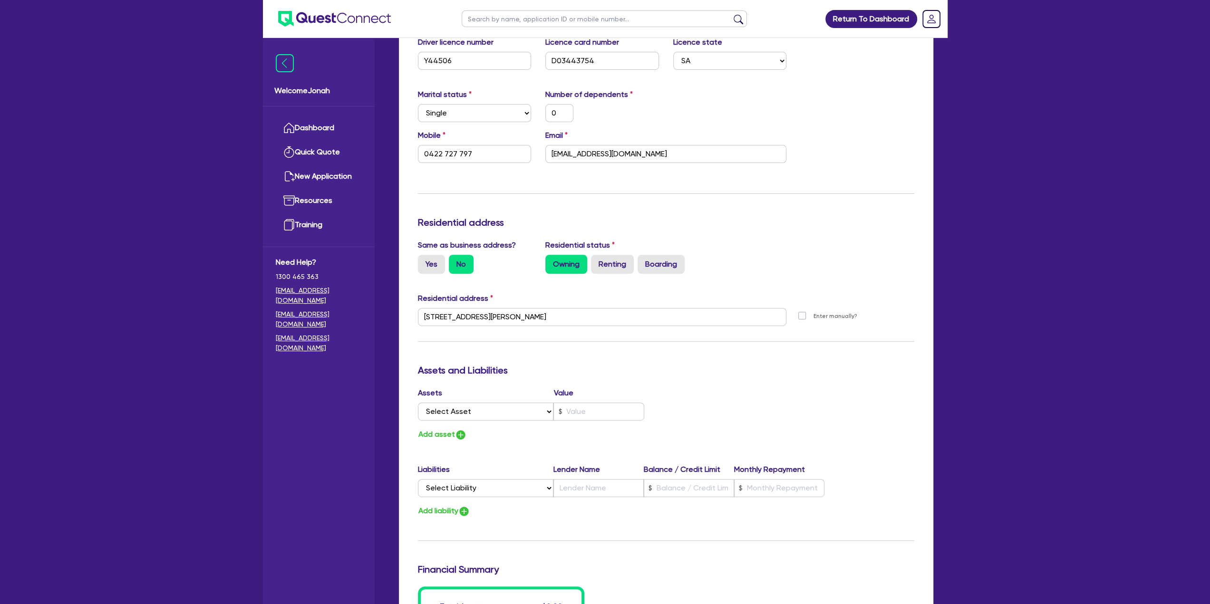
scroll to position [285, 0]
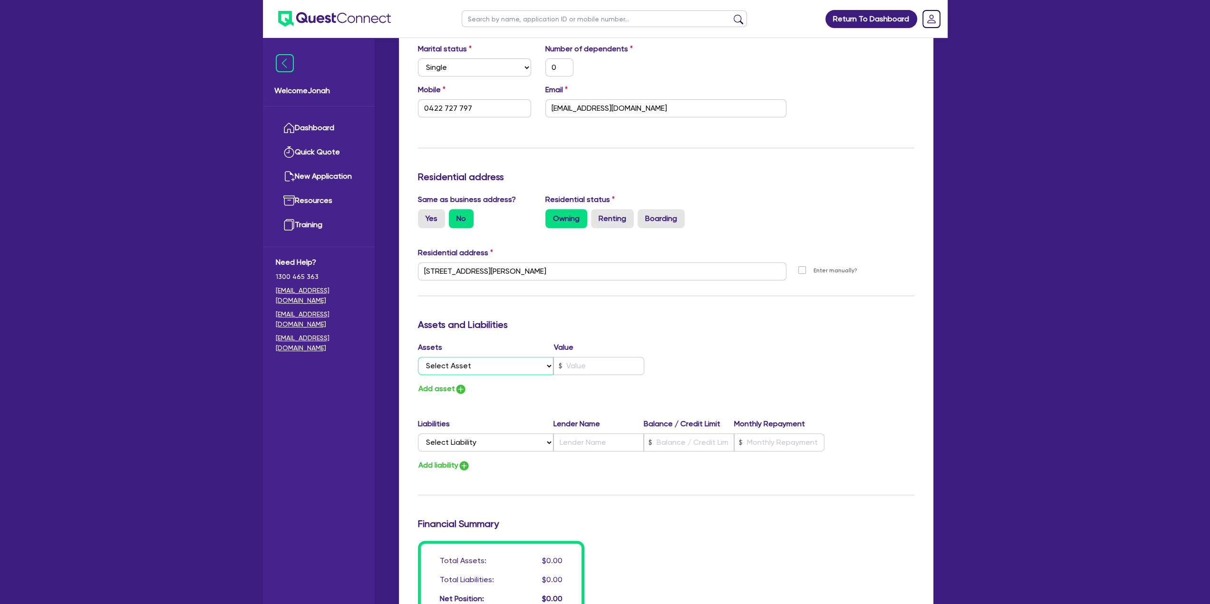
click at [519, 373] on select "Select Asset Cash Property Investment property Vehicle Truck Trailer Equipment …" at bounding box center [486, 366] width 136 height 18
select select "PROPERTY"
click at [418, 357] on select "Select Asset Cash Property Investment property Vehicle Truck Trailer Equipment …" at bounding box center [486, 366] width 136 height 18
type input "0"
type input "0422 727 797"
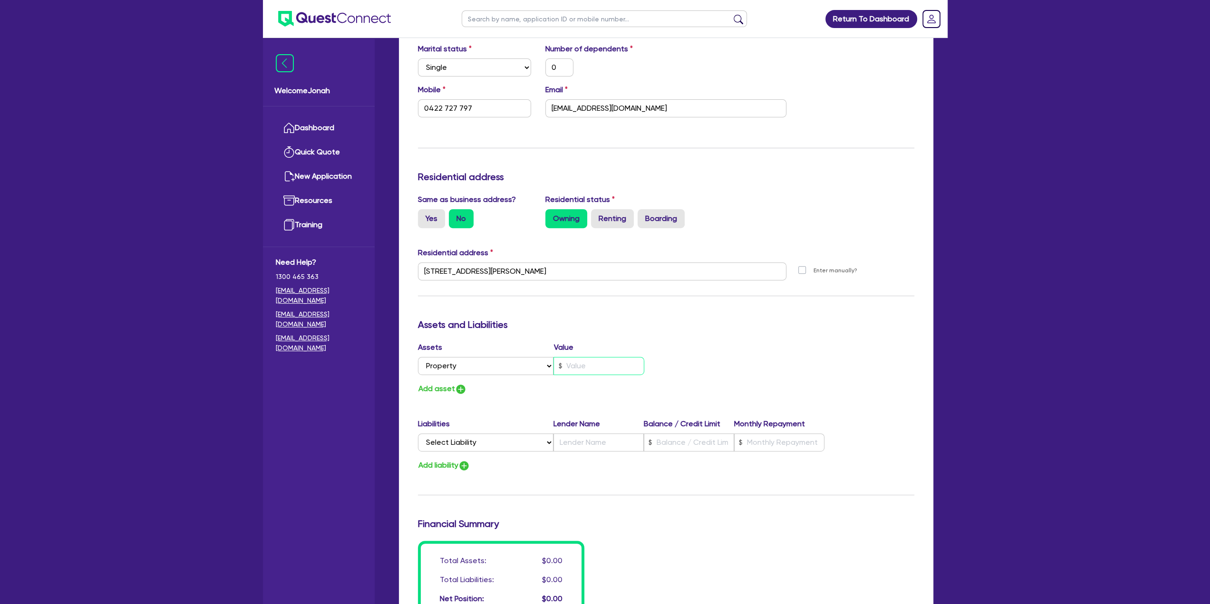
click at [578, 359] on input "text" at bounding box center [598, 366] width 91 height 18
type input "0"
type input "0422 727 797"
type input "6"
type input "0"
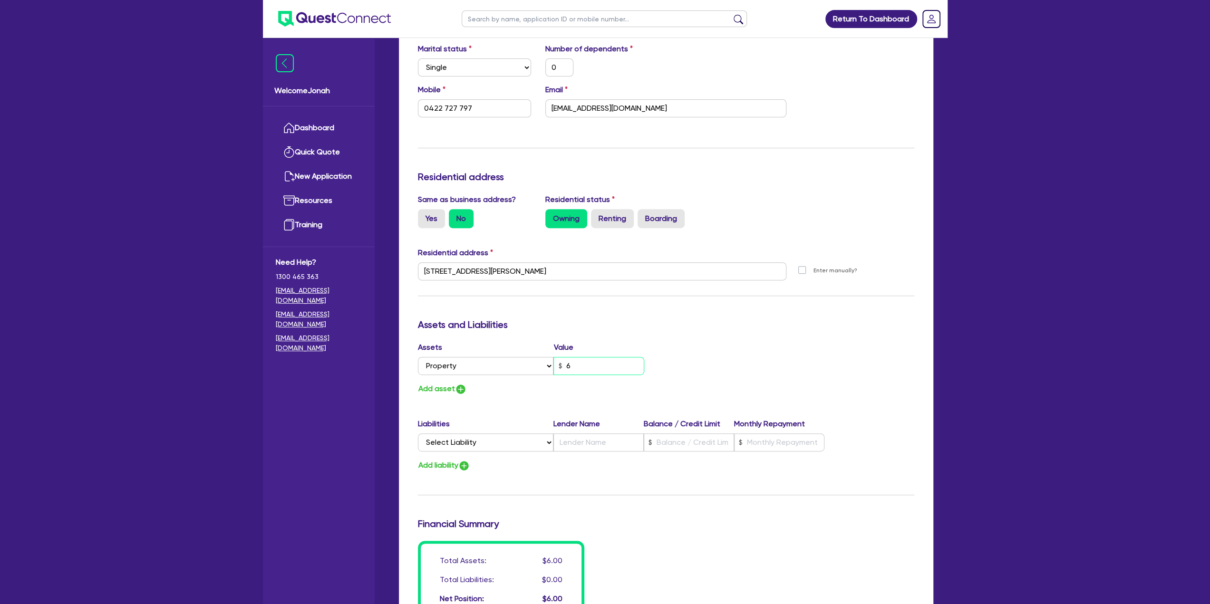
type input "0422 727 797"
type input "60"
type input "0"
type input "0422 727 797"
type input "600"
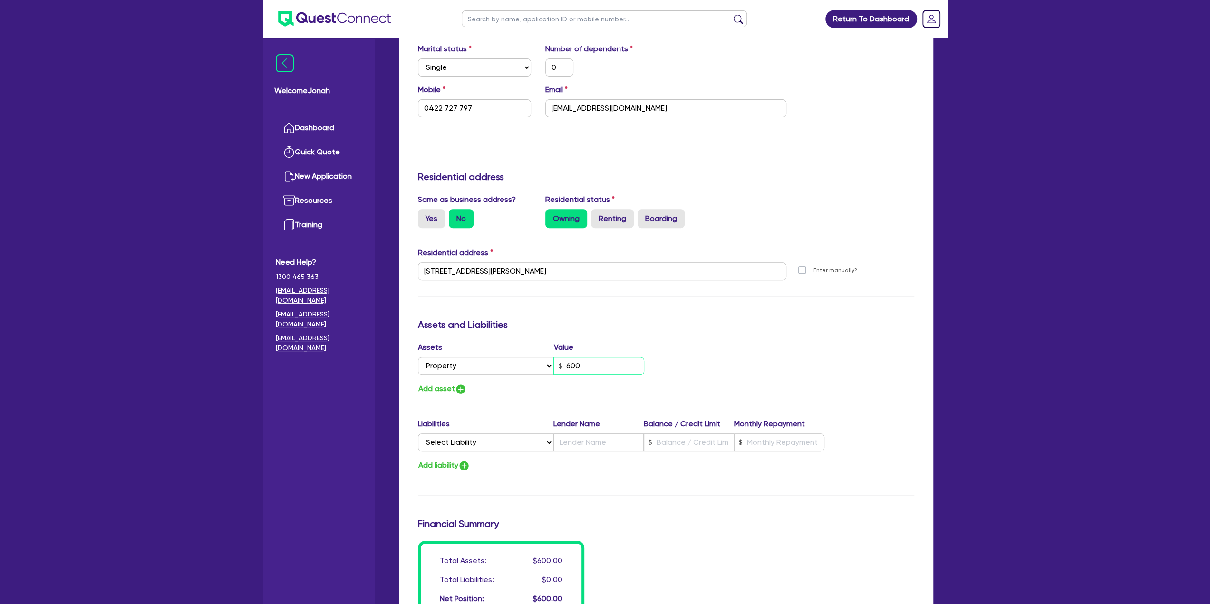
type input "0"
type input "0422 727 797"
type input "6,000"
type input "0"
type input "0422 727 797"
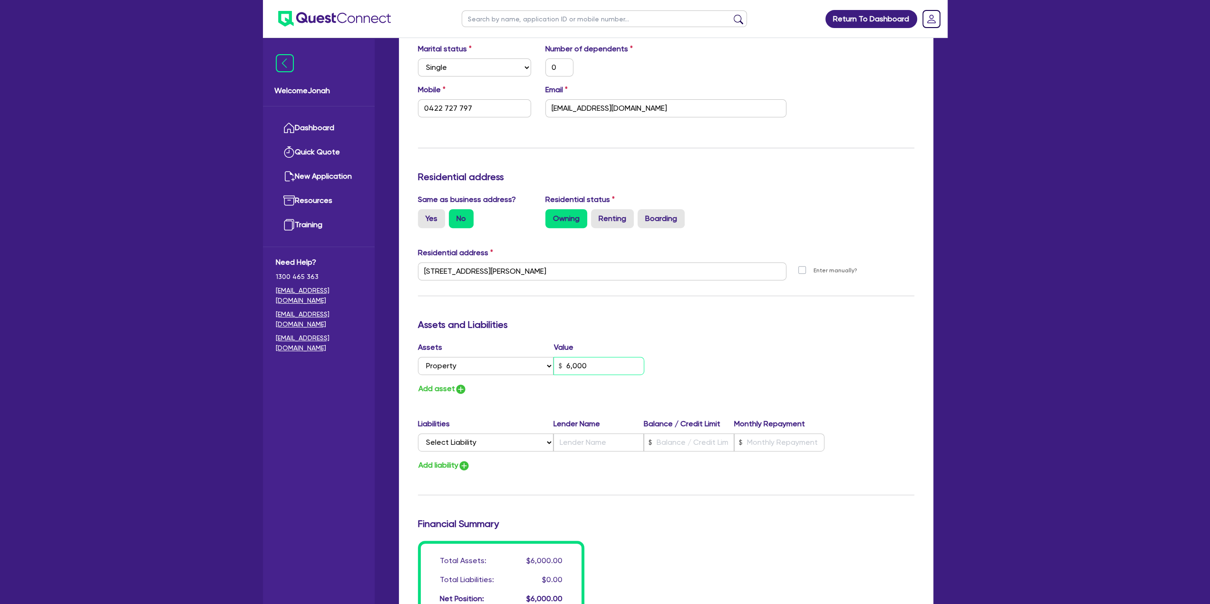
type input "60,000"
type input "0"
type input "0422 727 797"
type input "600,000"
click at [443, 386] on button "Add asset" at bounding box center [442, 389] width 49 height 13
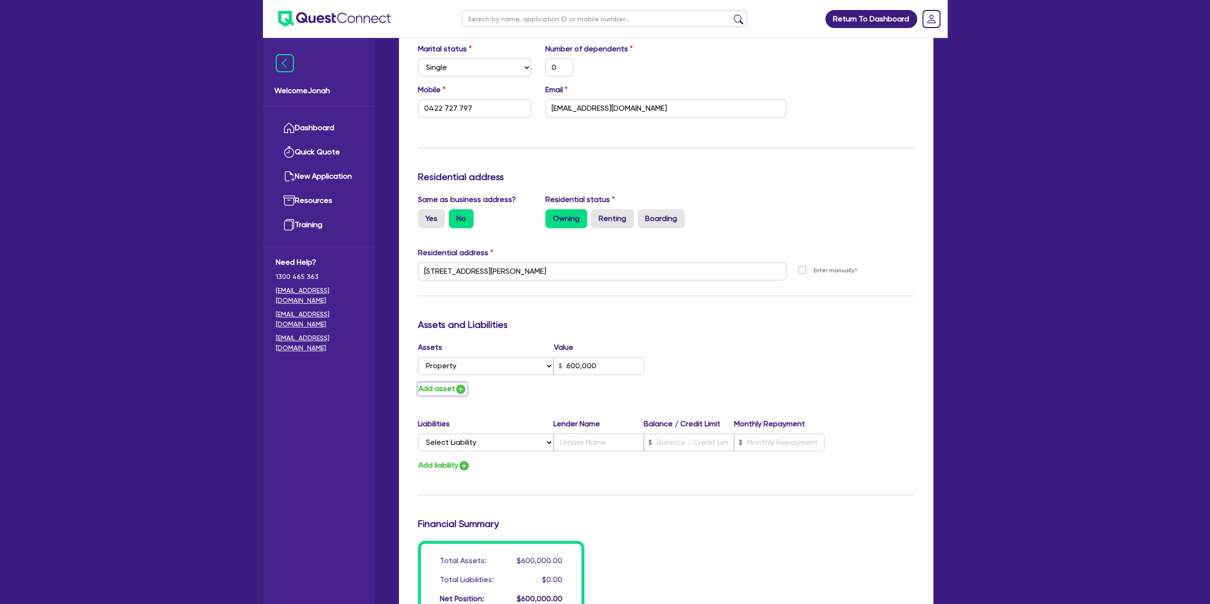
type input "0"
type input "0422 727 797"
type input "600,000"
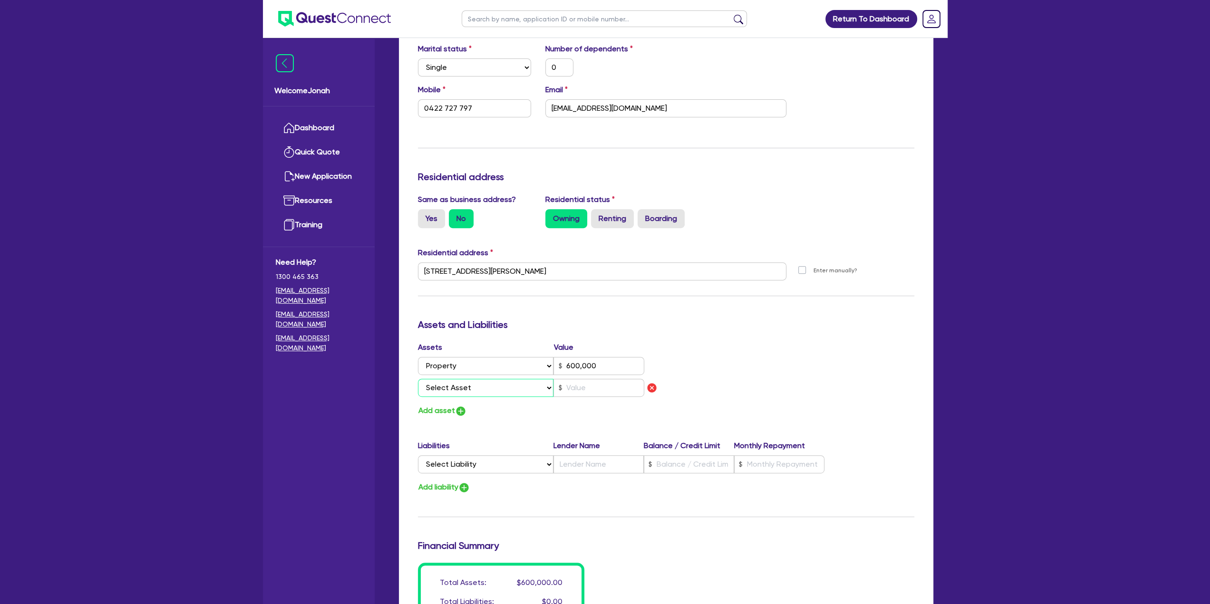
click at [442, 388] on select "Select Asset Cash Property Investment property Vehicle Truck Trailer Equipment …" at bounding box center [486, 388] width 136 height 18
select select "HOUSEHOLD_PERSONAL"
click at [418, 379] on select "Select Asset Cash Property Investment property Vehicle Truck Trailer Equipment …" at bounding box center [486, 388] width 136 height 18
type input "0"
type input "0422 727 797"
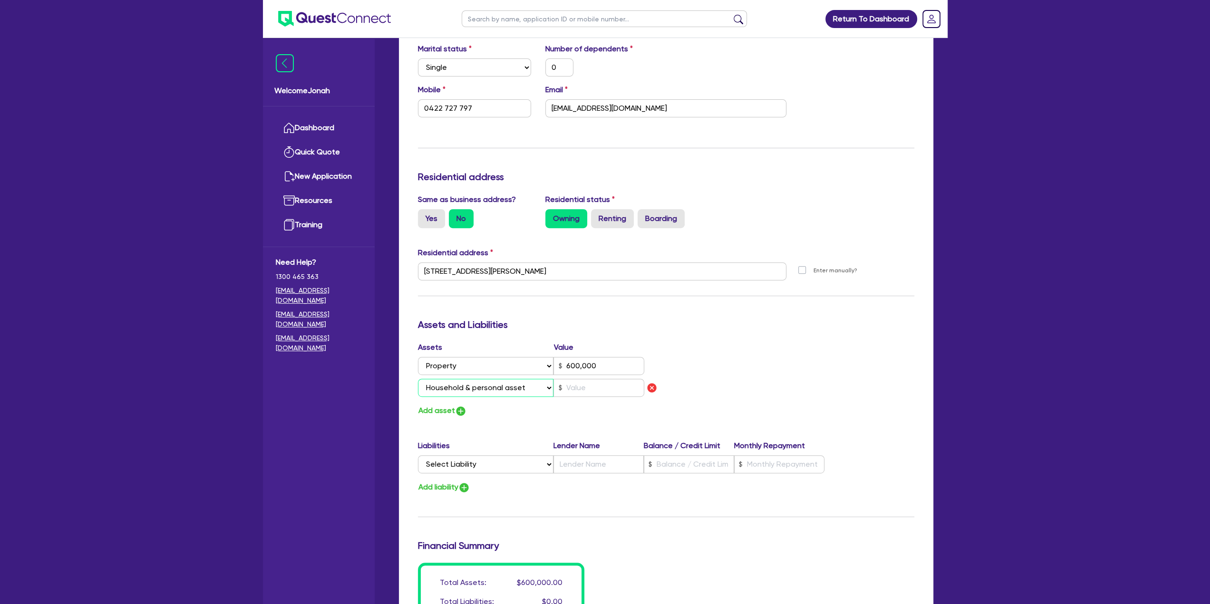
type input "600,000"
click at [594, 394] on input "text" at bounding box center [598, 388] width 91 height 18
type input "0"
type input "0422 727 797"
type input "600,000"
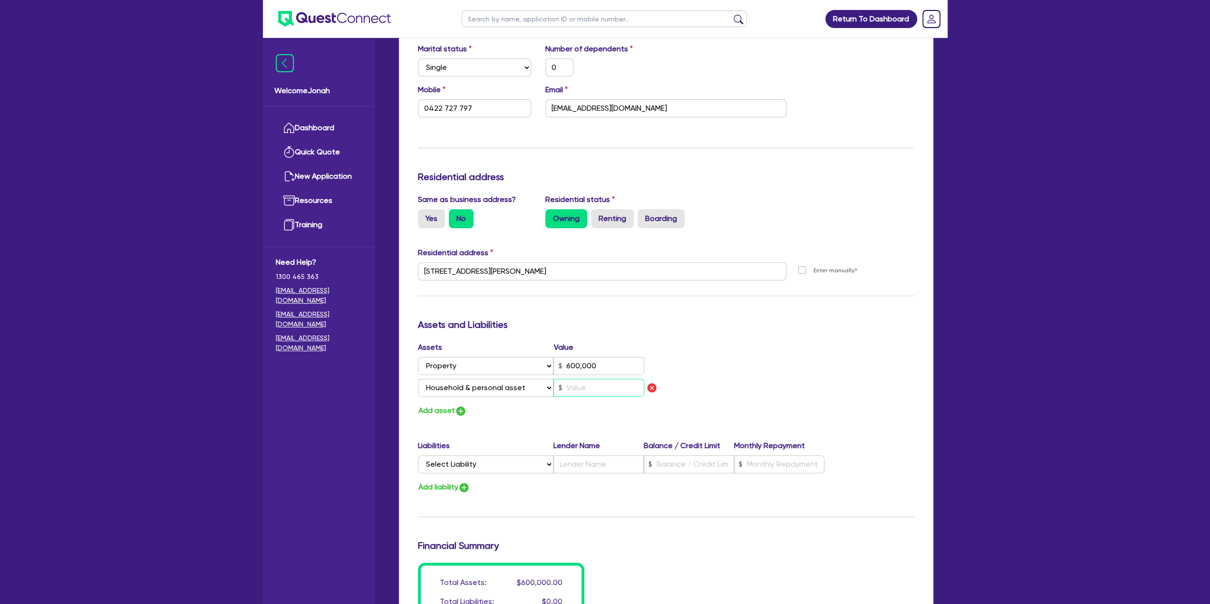
type input "1"
type input "0"
type input "0422 727 797"
type input "600,000"
type input "10"
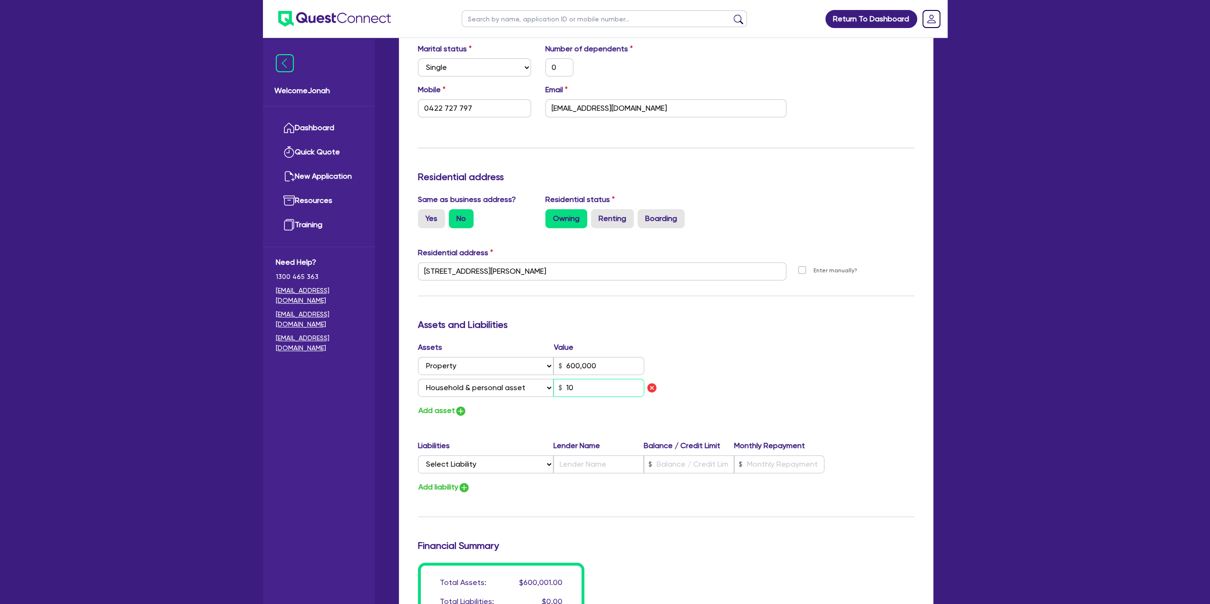
type input "0"
type input "0422 727 797"
type input "600,000"
type input "100"
type input "0"
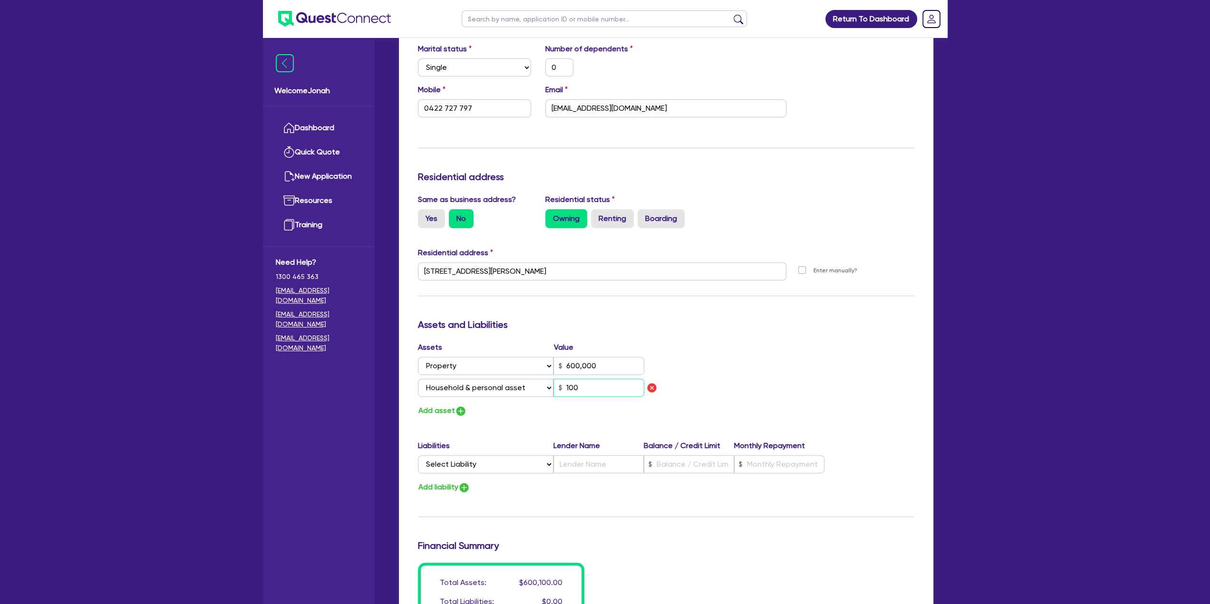
type input "0422 727 797"
type input "600,000"
type input "1,000"
type input "0"
type input "0422 727 797"
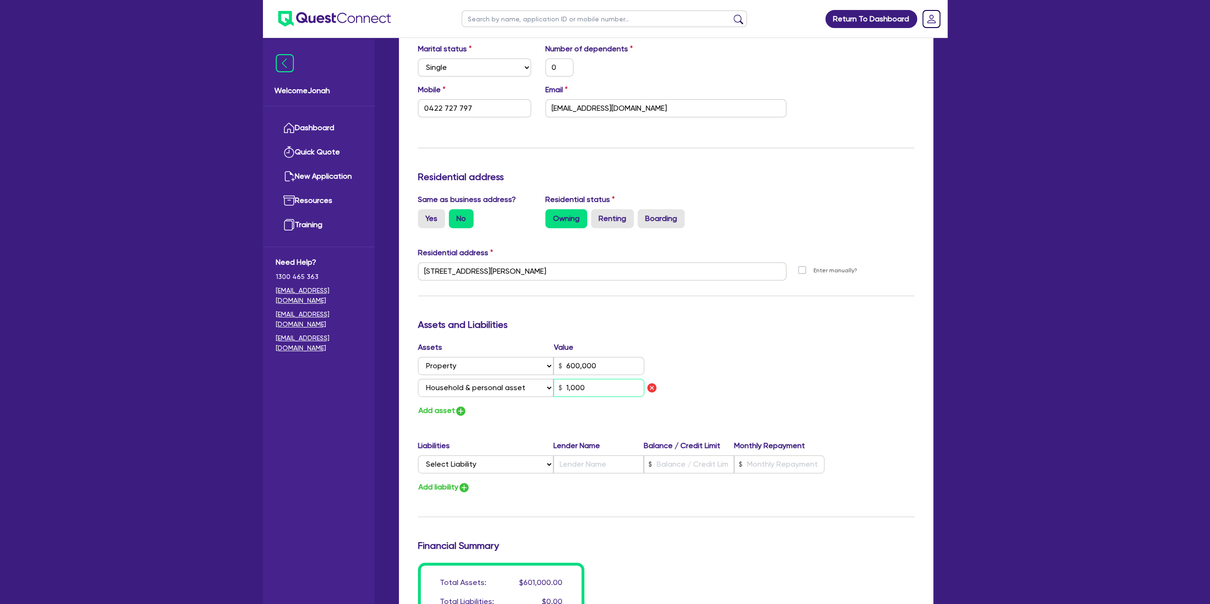
type input "600,000"
type input "10,000"
type input "0"
type input "0422 727 797"
type input "600,000"
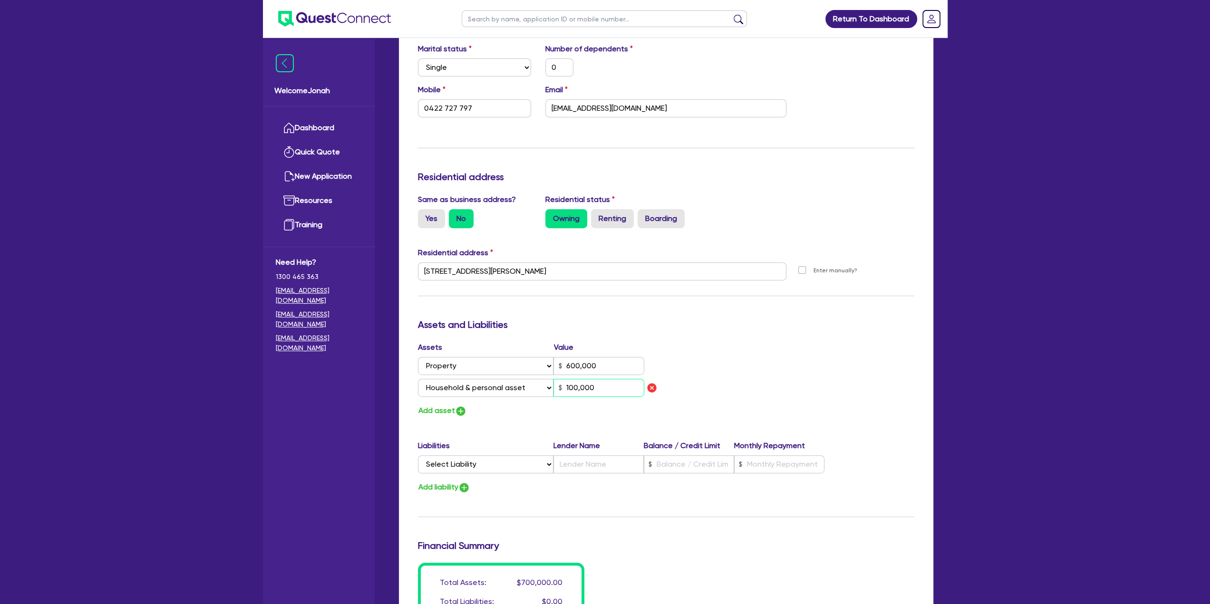
type input "100,000"
click at [453, 410] on button "Add asset" at bounding box center [442, 411] width 49 height 13
type input "0"
type input "0422 727 797"
type input "600,000"
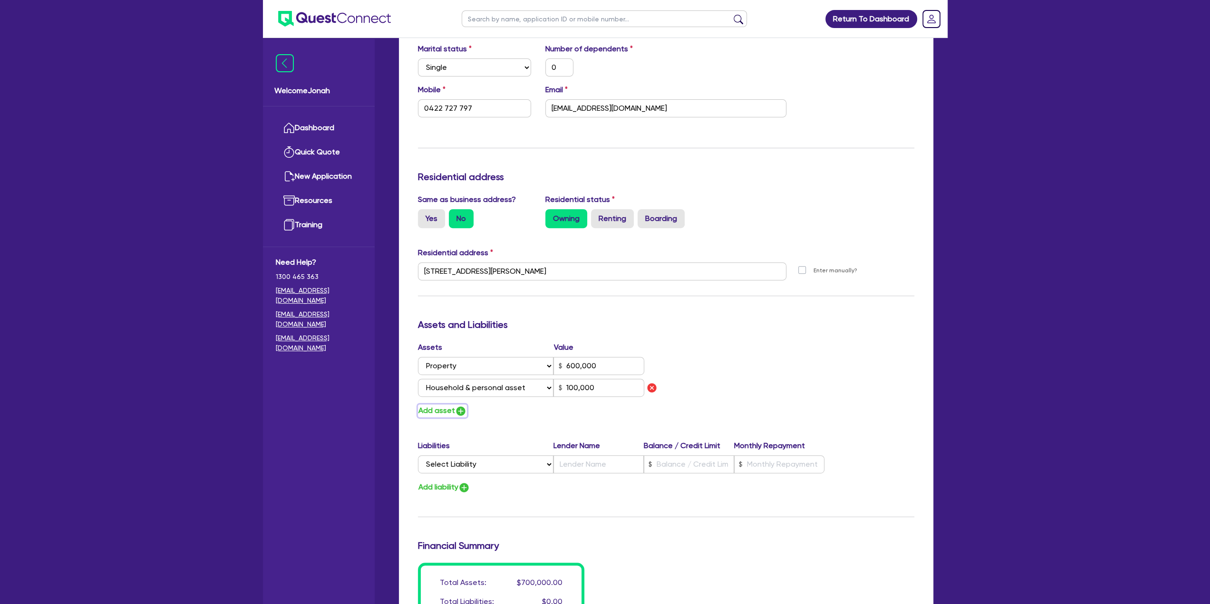
type input "100,000"
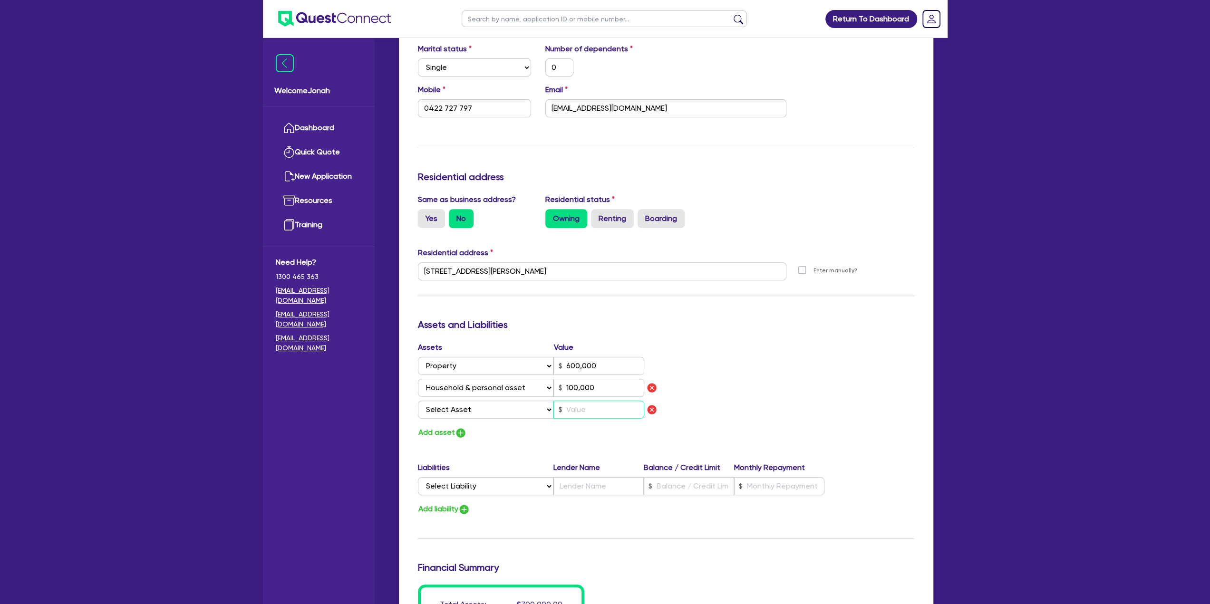
click at [573, 407] on input "text" at bounding box center [598, 410] width 91 height 18
click at [474, 408] on select "Select Asset Cash Property Investment property Vehicle Truck Trailer Equipment …" at bounding box center [486, 410] width 136 height 18
select select "VEHICLE"
click at [418, 401] on select "Select Asset Cash Property Investment property Vehicle Truck Trailer Equipment …" at bounding box center [486, 410] width 136 height 18
type input "0"
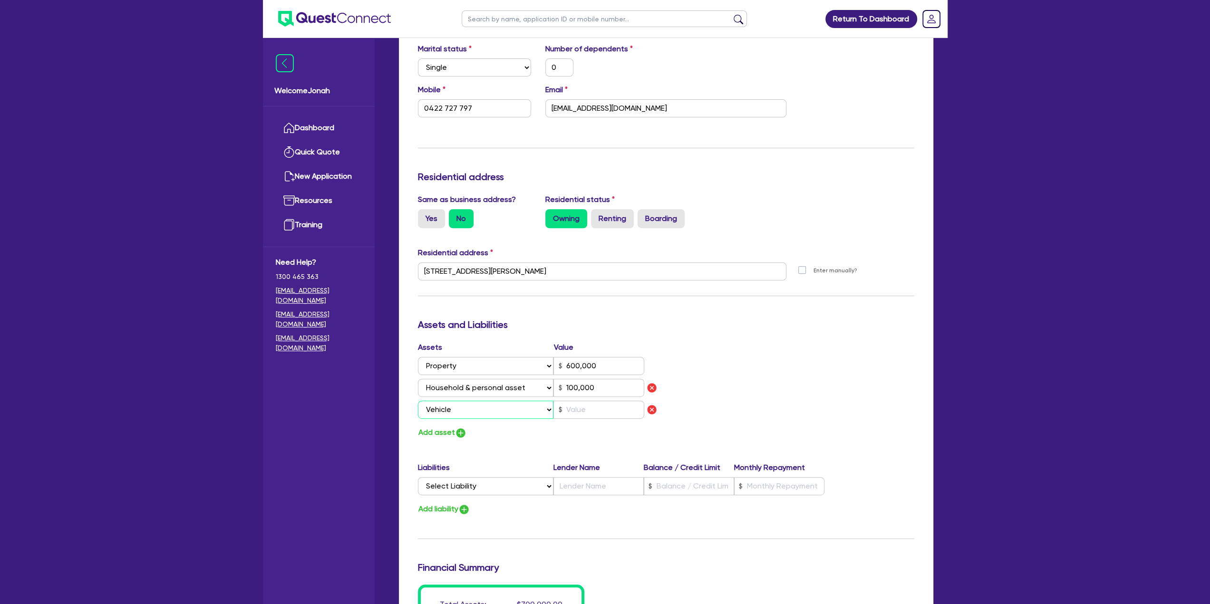
type input "0422 727 797"
type input "600,000"
type input "100,000"
click at [583, 401] on input "text" at bounding box center [598, 410] width 91 height 18
type input "0"
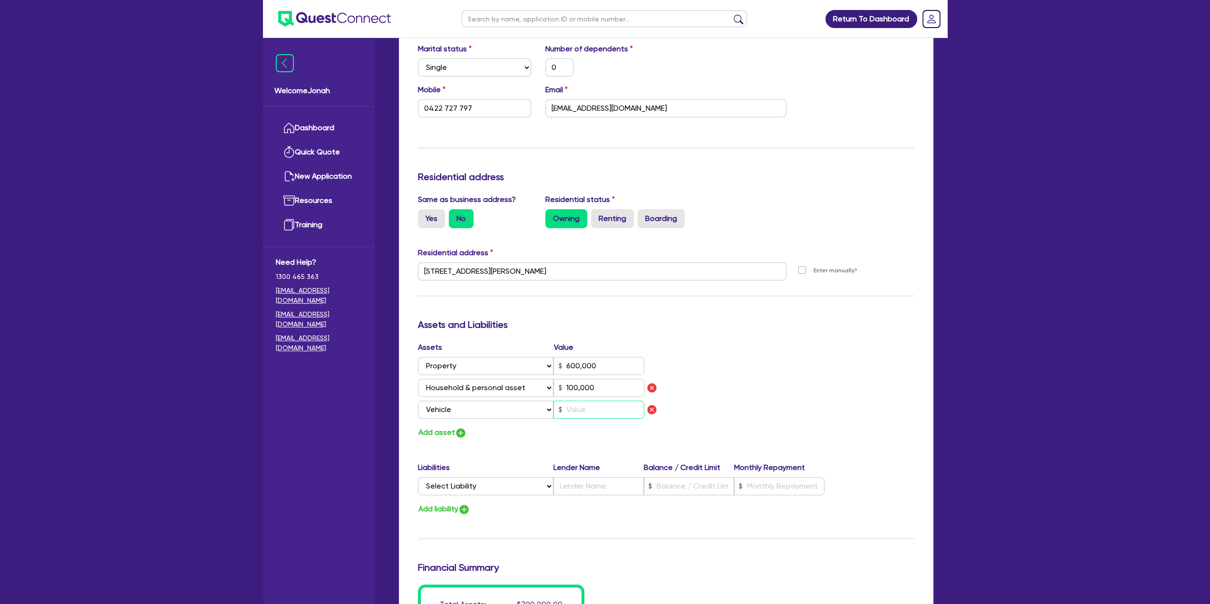
type input "0422 727 797"
type input "600,000"
type input "100,000"
type input "1"
type input "0"
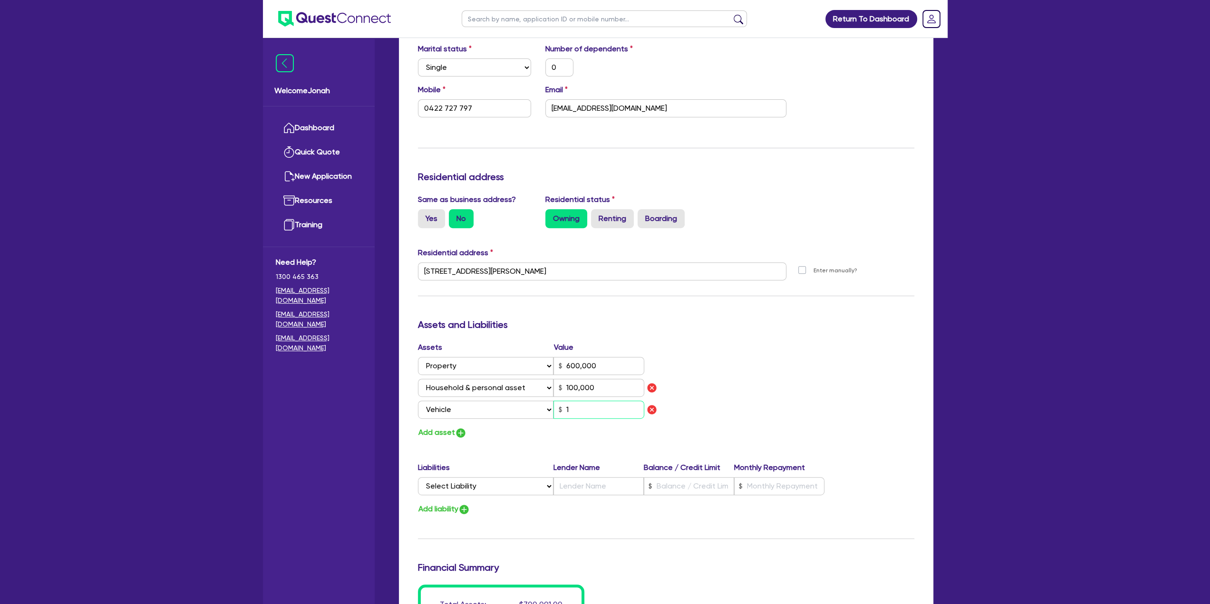
type input "0422 727 797"
type input "600,000"
type input "100,000"
type input "10"
type input "0"
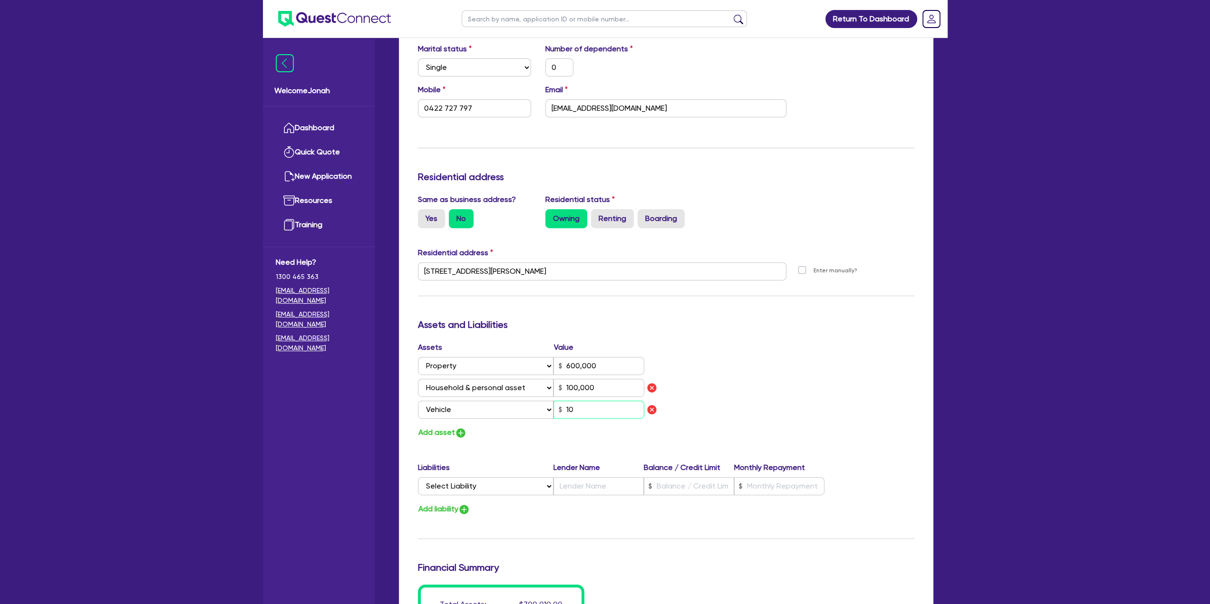
type input "0422 727 797"
type input "600,000"
type input "100,000"
type input "100"
type input "0"
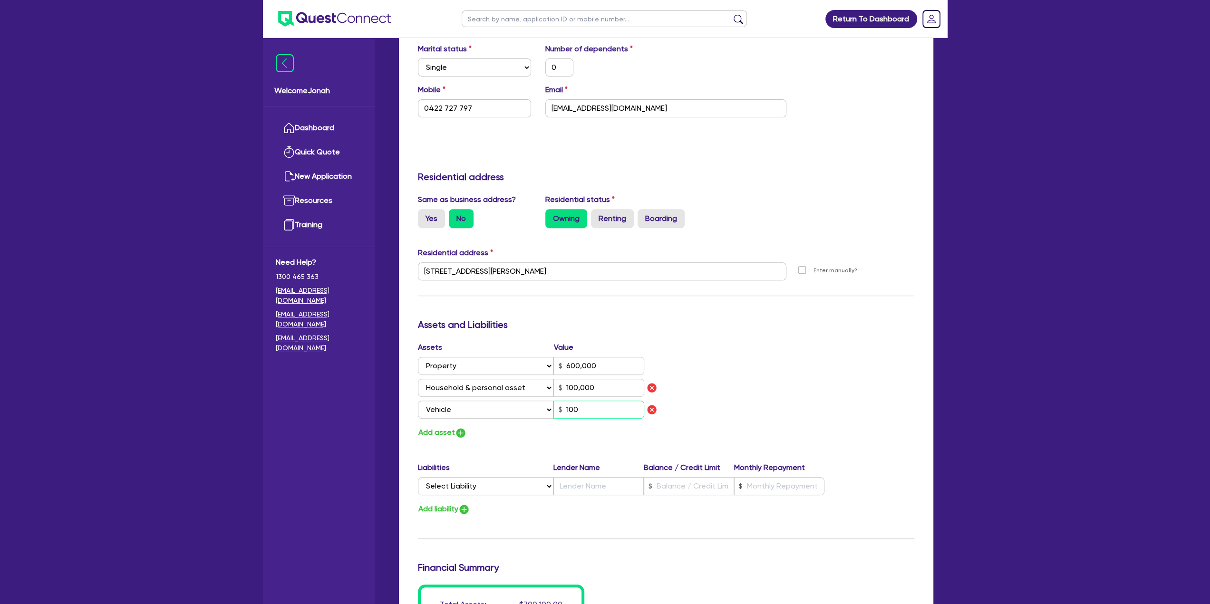
type input "0422 727 797"
type input "600,000"
type input "100,000"
type input "1,000"
type input "0"
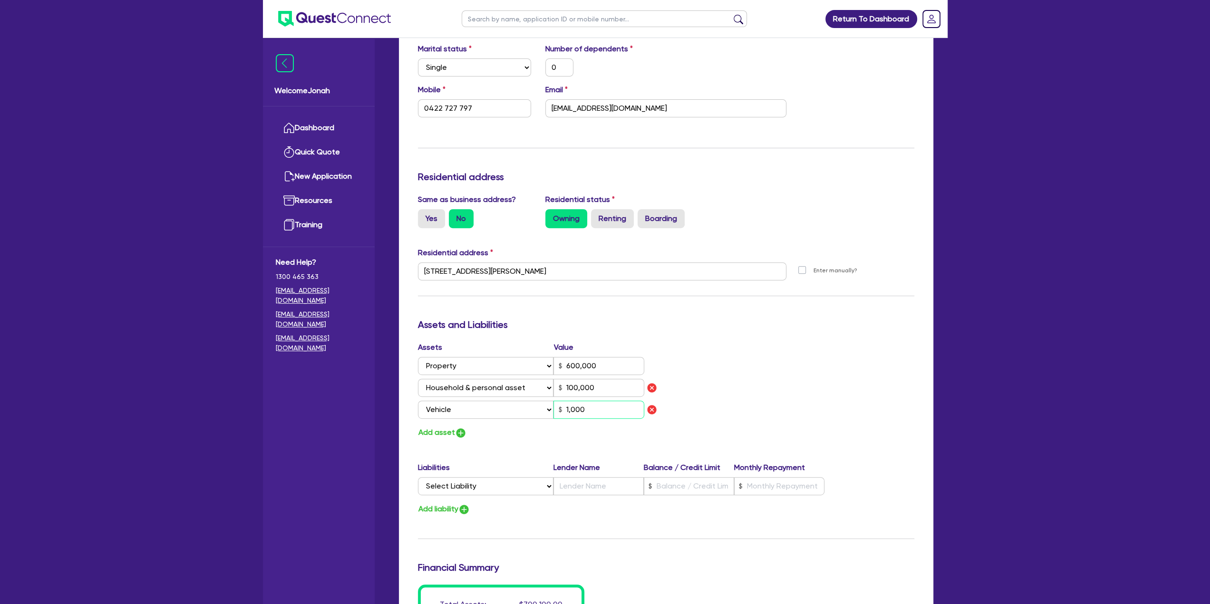
type input "0422 727 797"
type input "600,000"
type input "100,000"
type input "10,000"
type input "0"
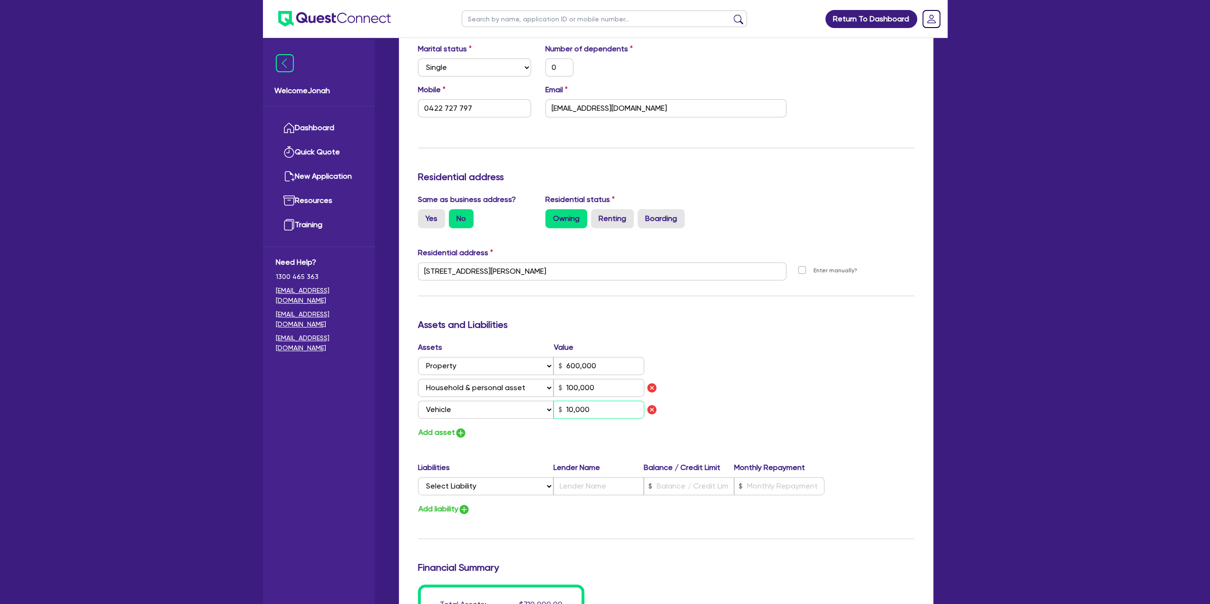
type input "0422 727 797"
type input "600,000"
type input "100,000"
click at [422, 433] on button "Add asset" at bounding box center [442, 432] width 49 height 13
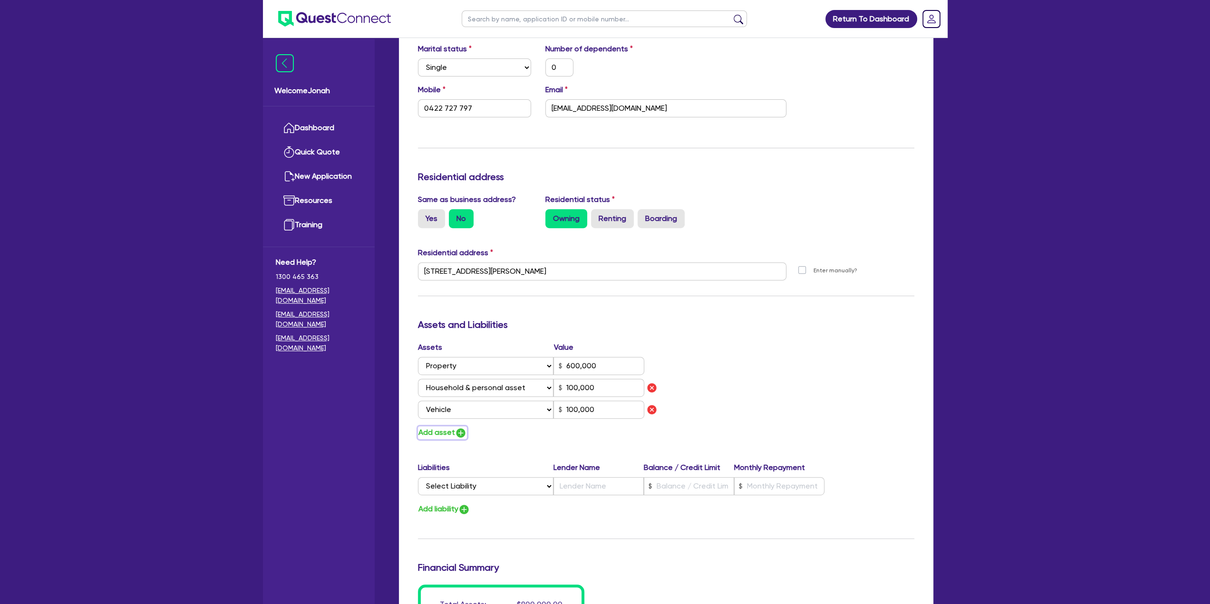
type input "0"
type input "0422 727 797"
type input "600,000"
type input "100,000"
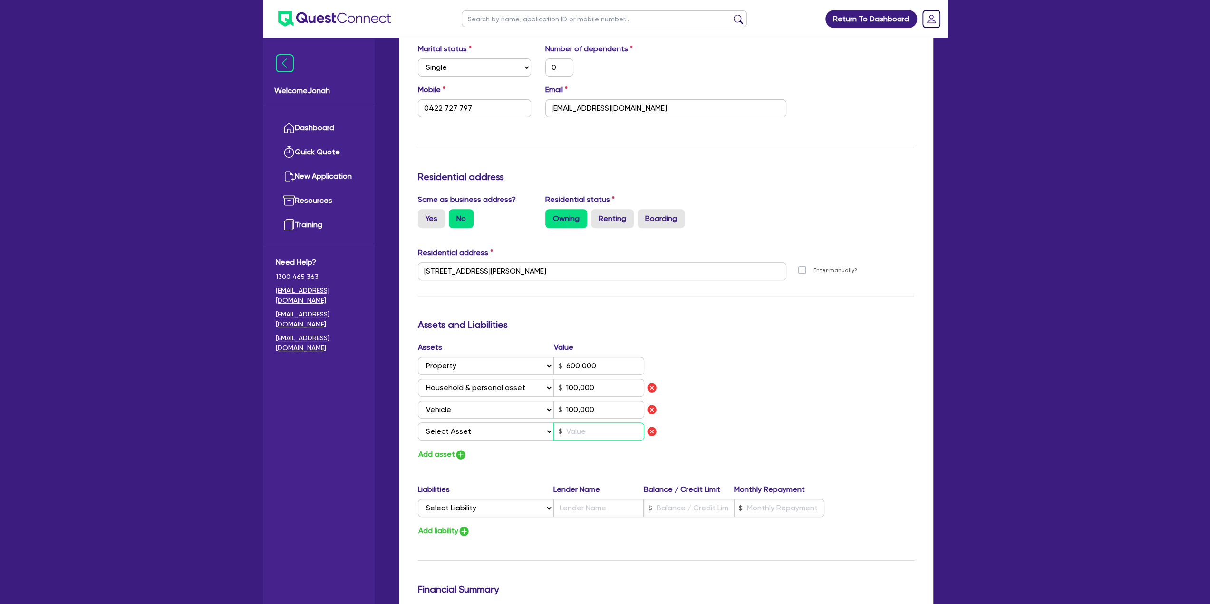
click at [584, 431] on input "text" at bounding box center [598, 432] width 91 height 18
click at [543, 430] on select "Select Asset Cash Property Investment property Vehicle Truck Trailer Equipment …" at bounding box center [486, 432] width 136 height 18
select select "CASH"
click at [418, 423] on select "Select Asset Cash Property Investment property Vehicle Truck Trailer Equipment …" at bounding box center [486, 432] width 136 height 18
type input "0"
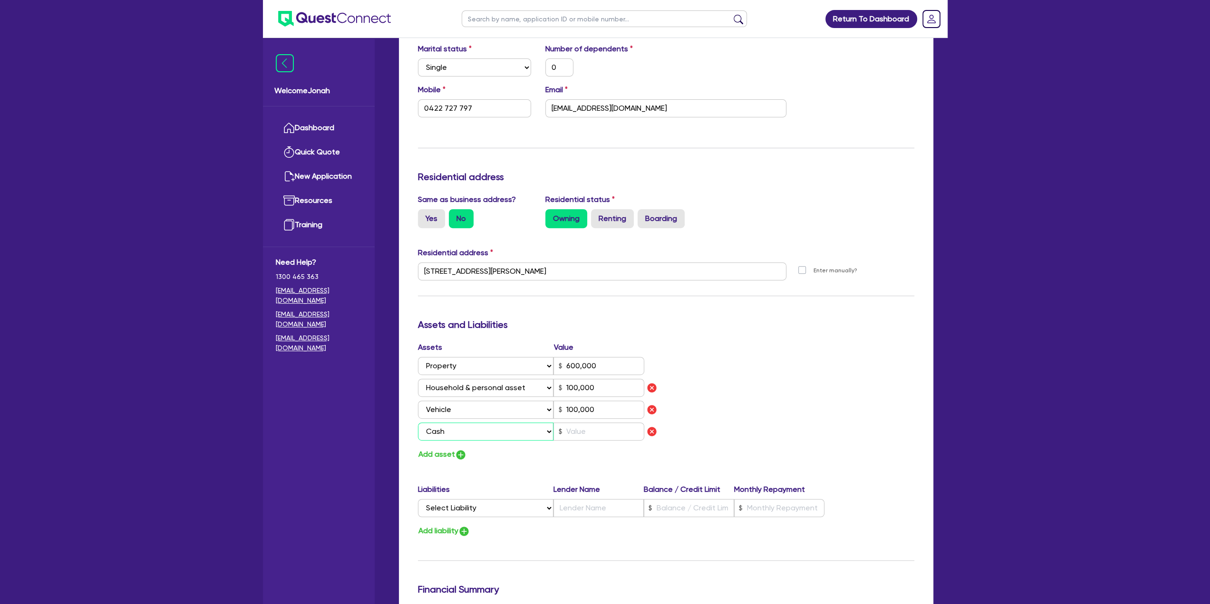
type input "0422 727 797"
type input "600,000"
type input "100,000"
click at [586, 425] on input "text" at bounding box center [598, 432] width 91 height 18
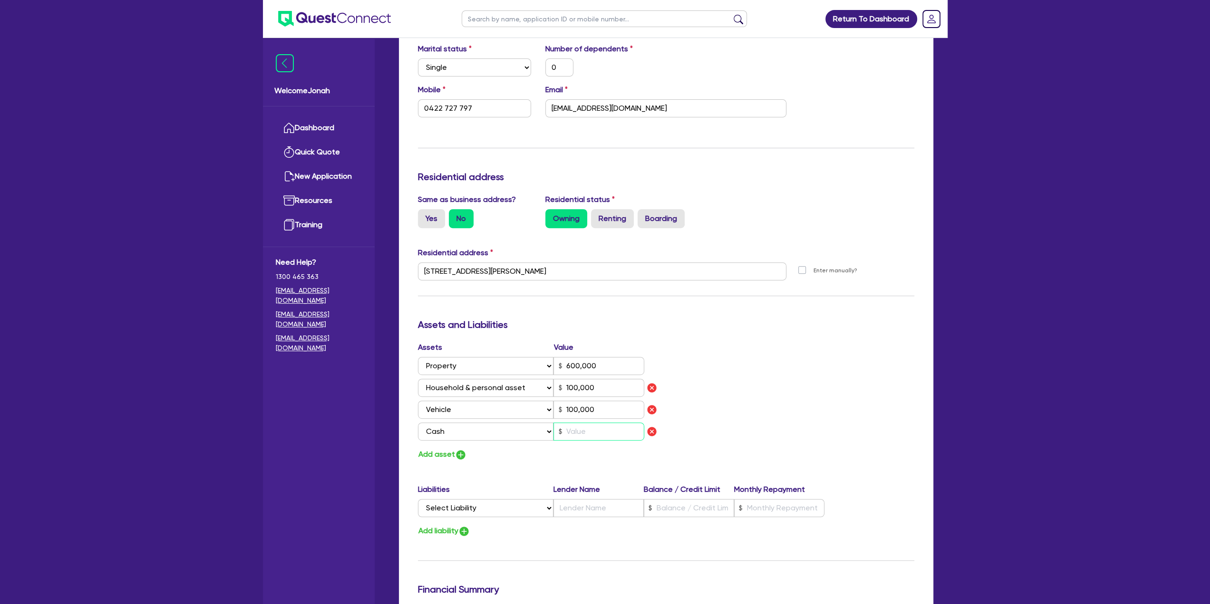
type input "0"
type input "0422 727 797"
type input "600,000"
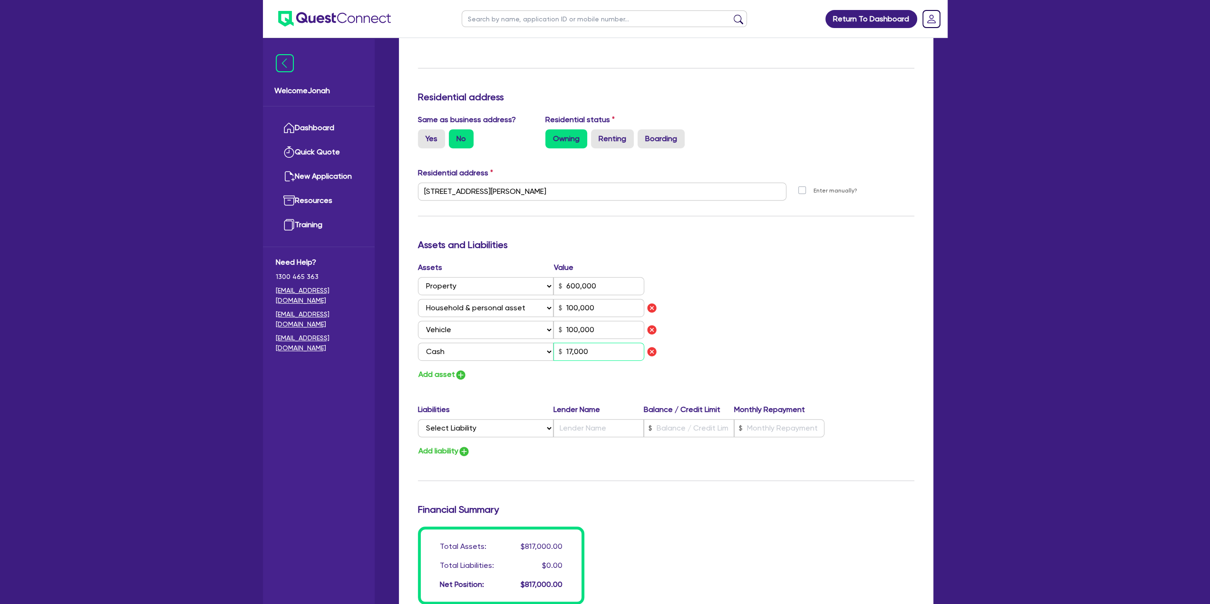
scroll to position [380, 0]
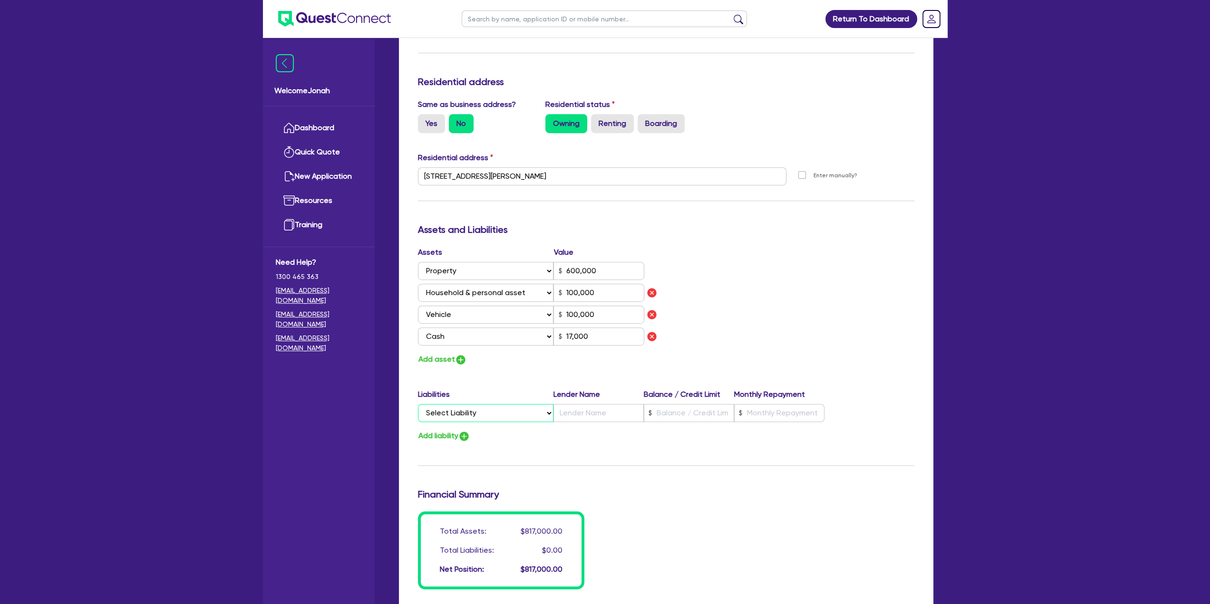
click at [515, 408] on select "Select Liability Credit card Mortgage Investment property loan Vehicle loan Tru…" at bounding box center [485, 413] width 135 height 18
click at [418, 404] on select "Select Liability Credit card Mortgage Investment property loan Vehicle loan Tru…" at bounding box center [485, 413] width 135 height 18
click at [571, 416] on input "text" at bounding box center [598, 413] width 90 height 18
click at [687, 408] on input "text" at bounding box center [689, 413] width 90 height 18
click at [807, 406] on input "text" at bounding box center [779, 413] width 90 height 18
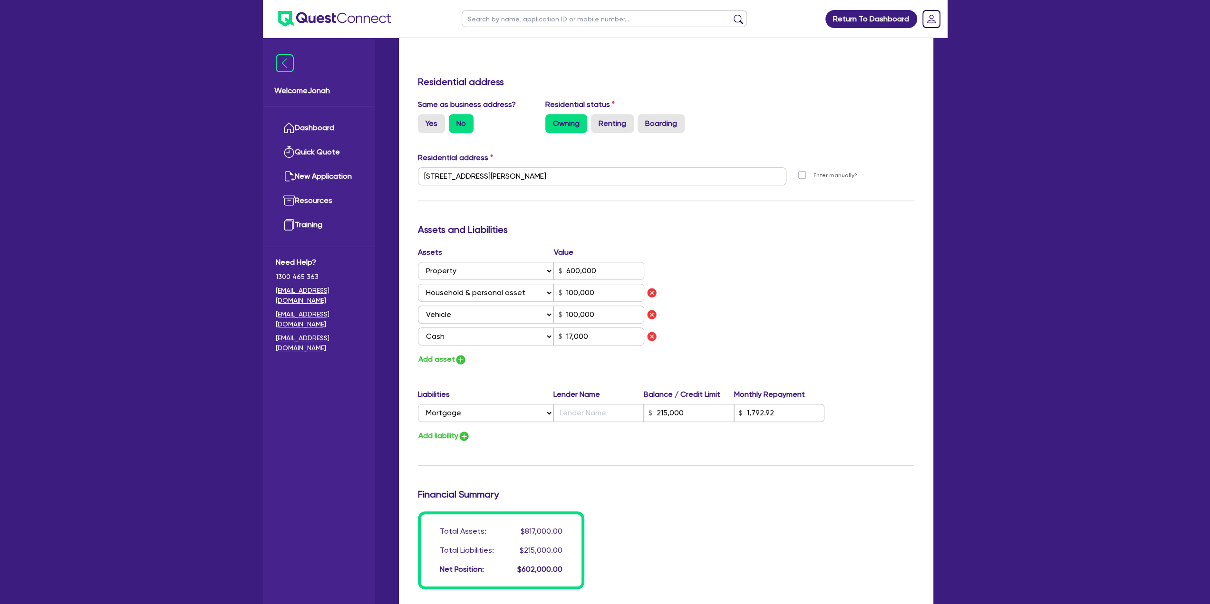
click at [779, 443] on div "Update residential status for Director #1 Boarding is only acceptable when the …" at bounding box center [666, 205] width 496 height 769
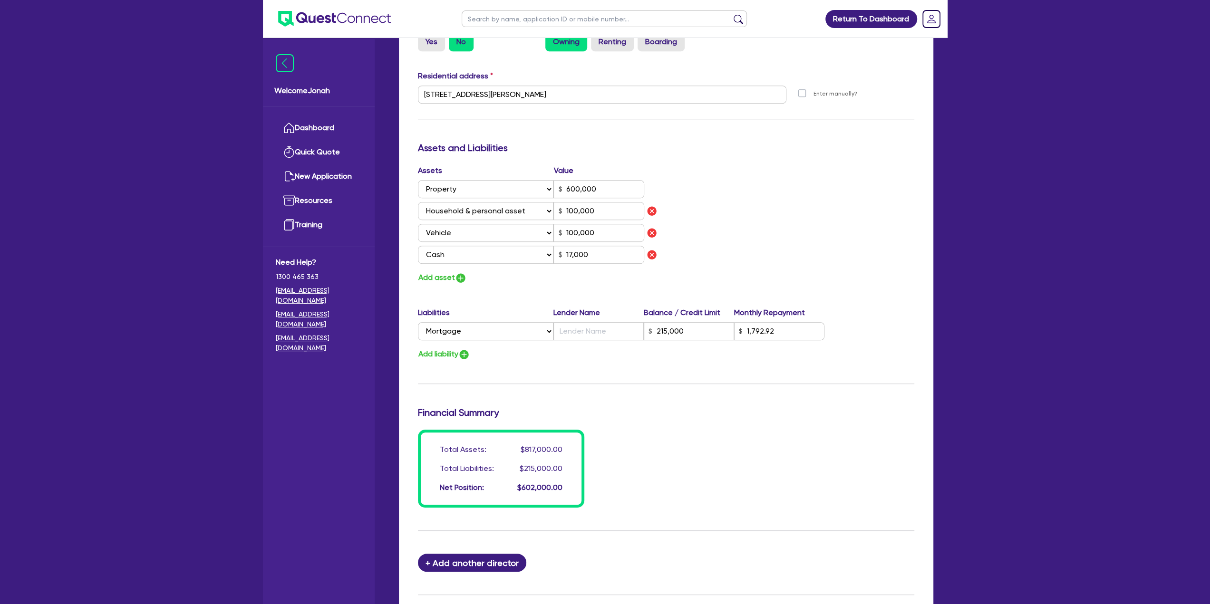
scroll to position [569, 0]
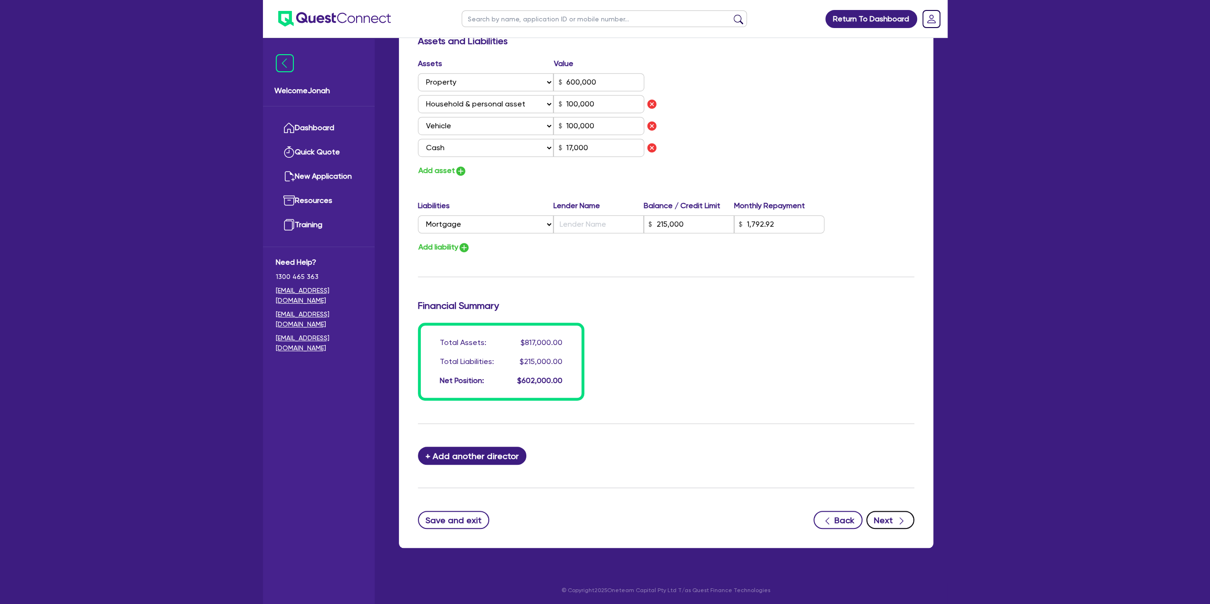
click at [892, 521] on button "Next" at bounding box center [890, 520] width 48 height 18
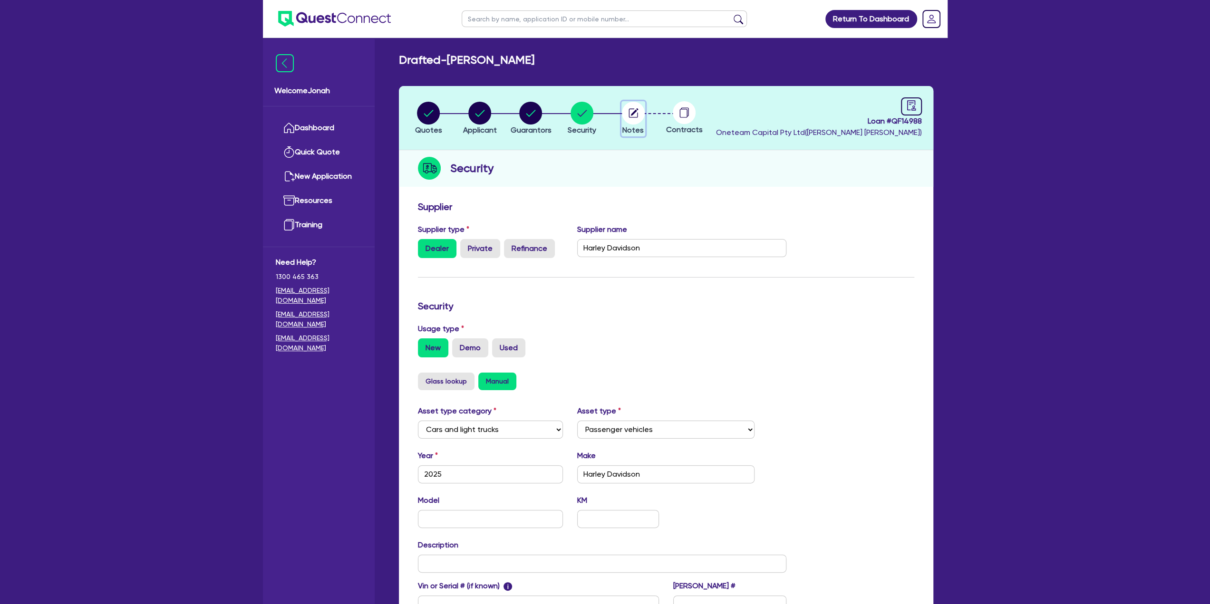
click at [638, 118] on circle "button" at bounding box center [633, 113] width 23 height 23
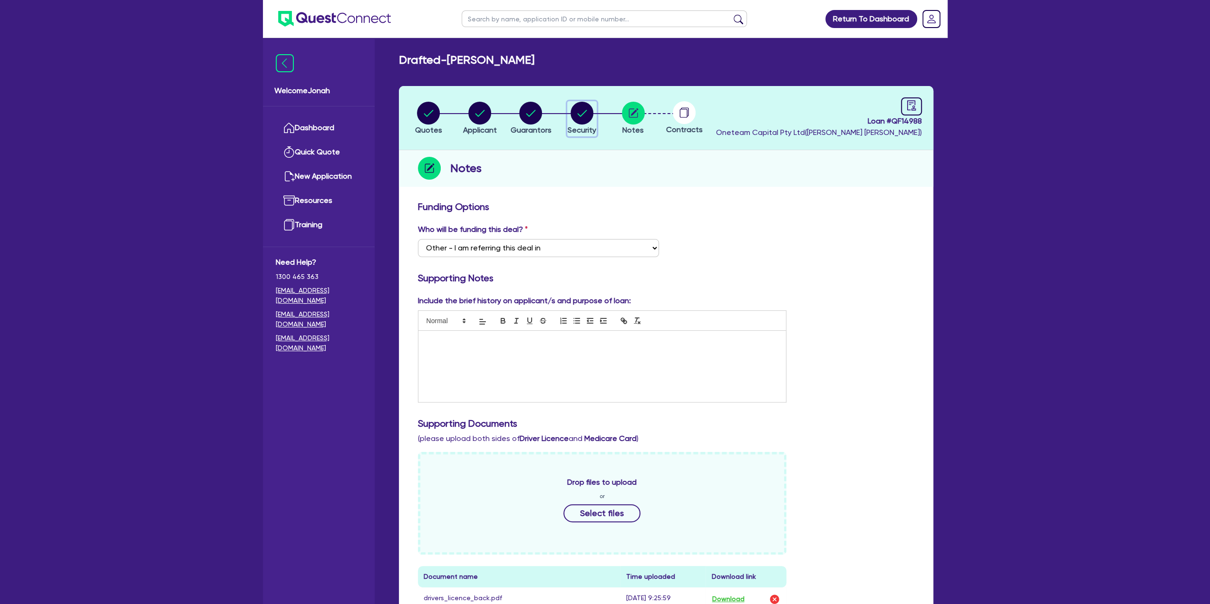
click at [587, 118] on circle "button" at bounding box center [581, 113] width 23 height 23
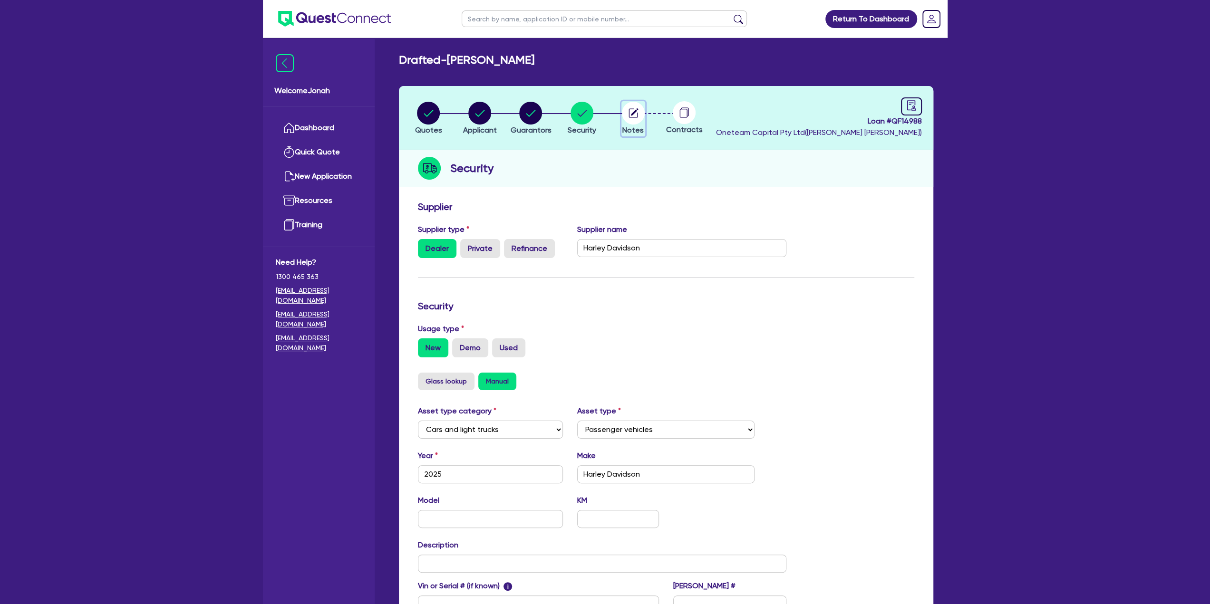
click at [634, 113] on icon "button" at bounding box center [634, 112] width 8 height 8
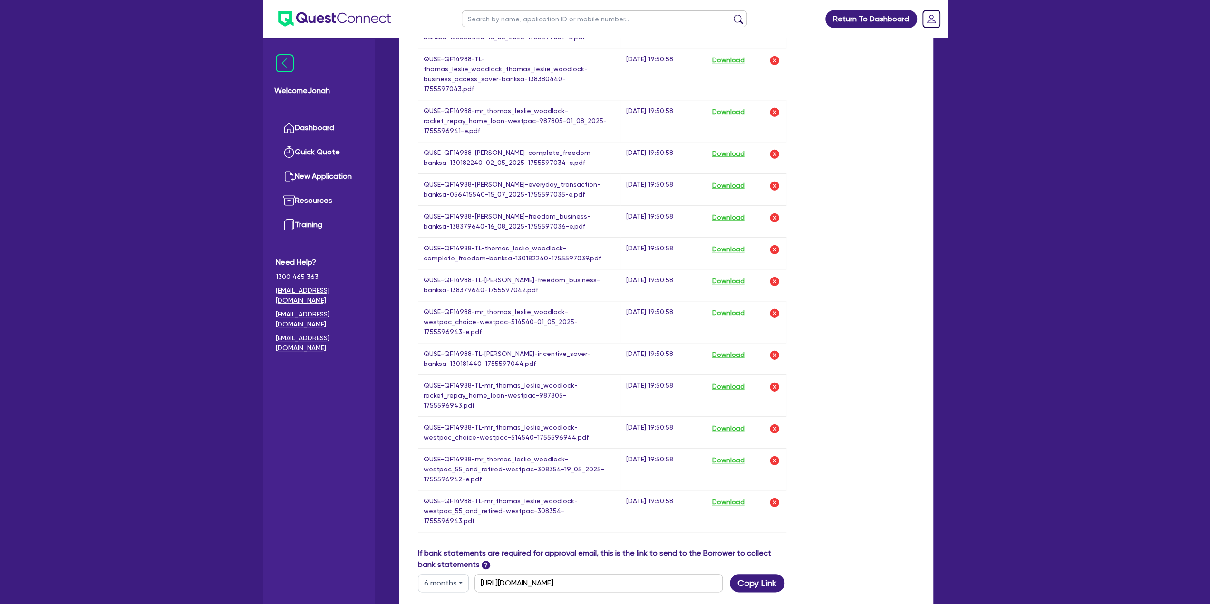
scroll to position [808, 0]
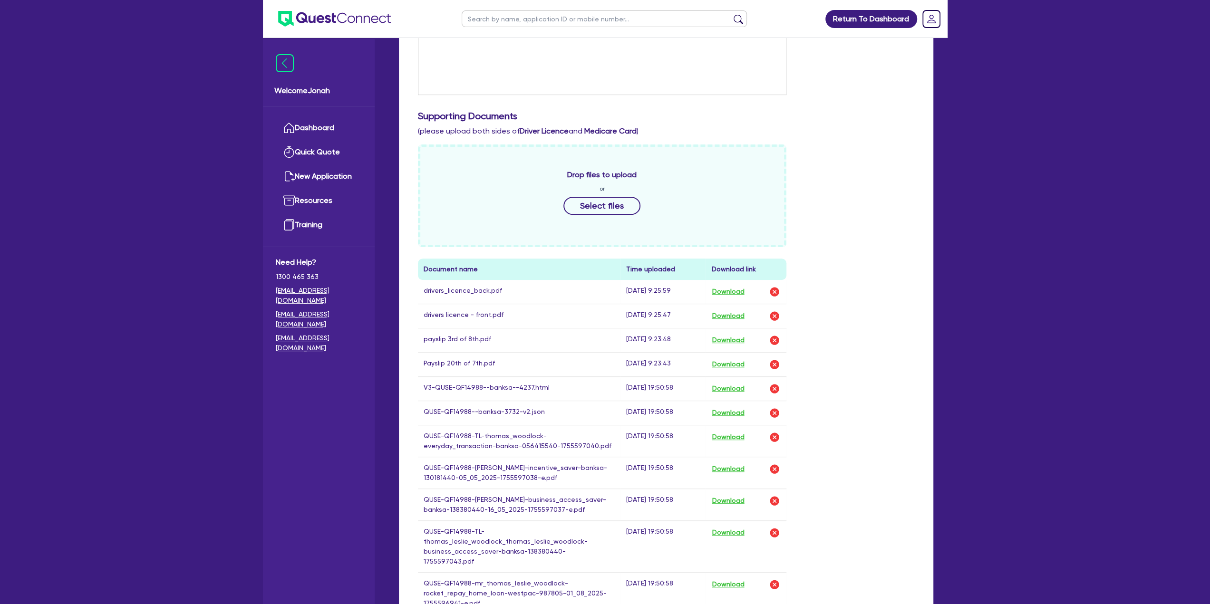
scroll to position [380, 0]
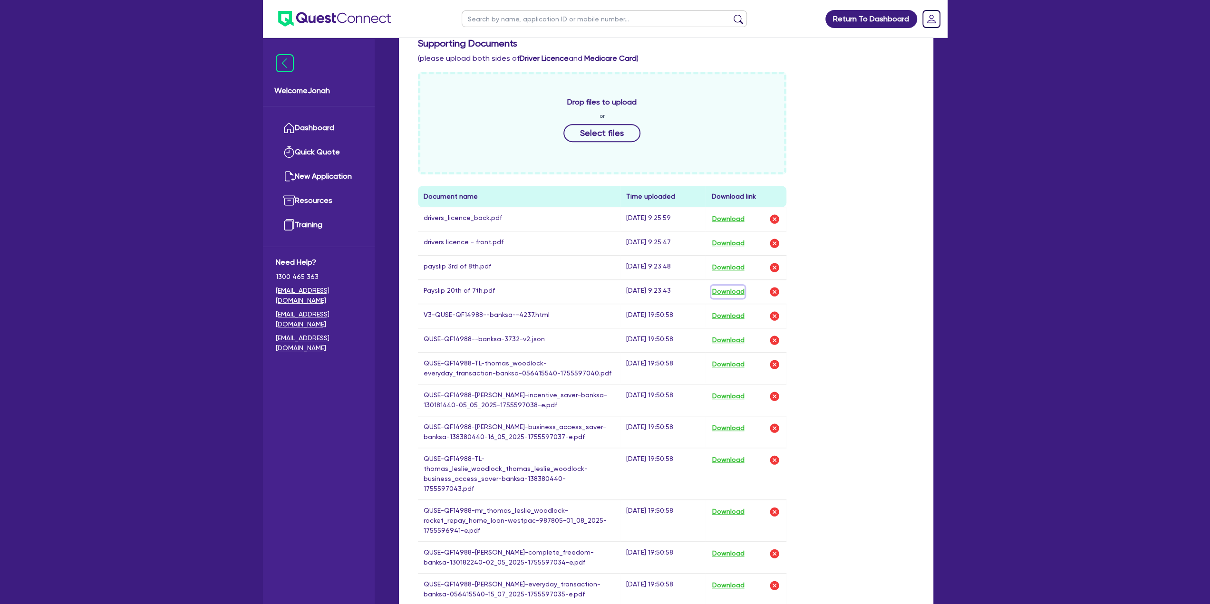
click at [723, 291] on button "Download" at bounding box center [727, 292] width 33 height 12
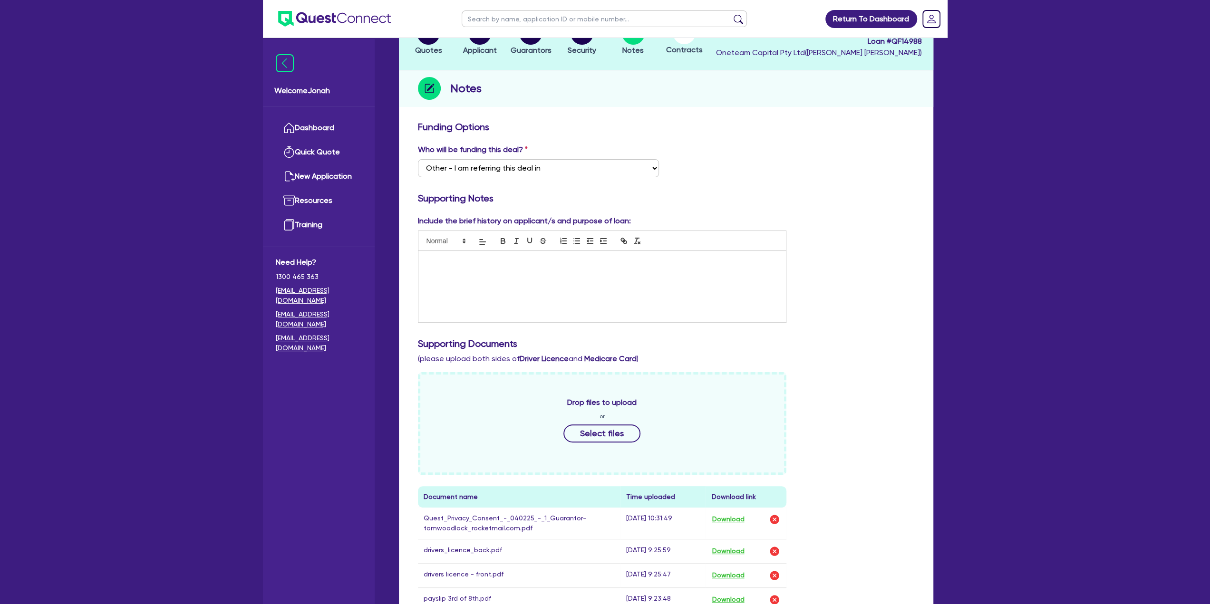
scroll to position [0, 0]
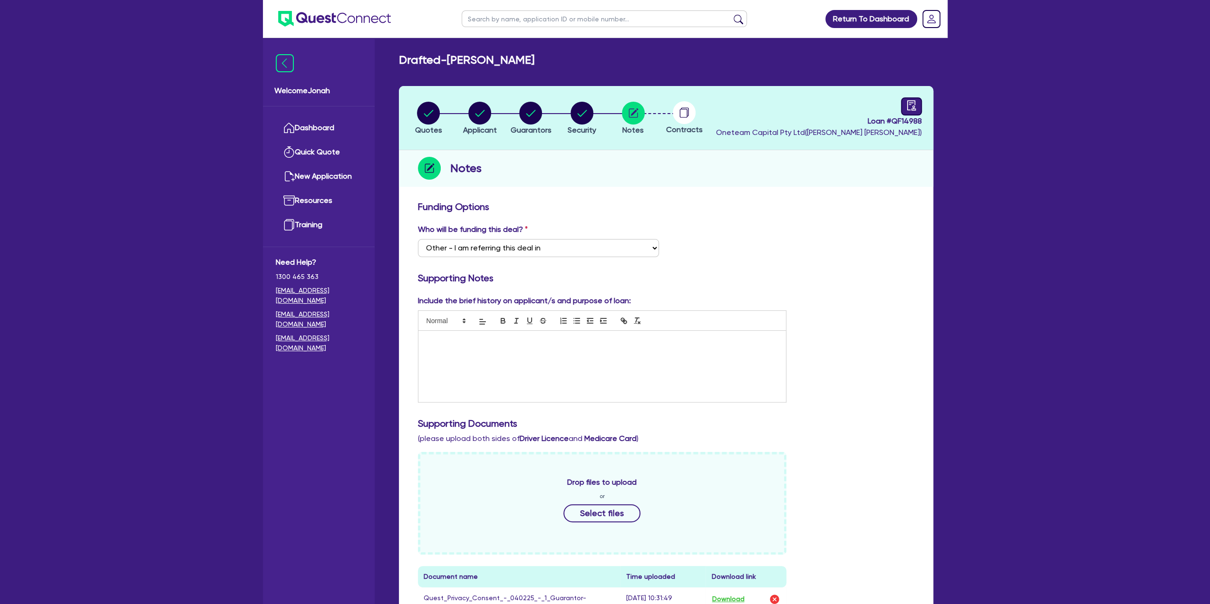
click at [913, 113] on link at bounding box center [911, 106] width 21 height 18
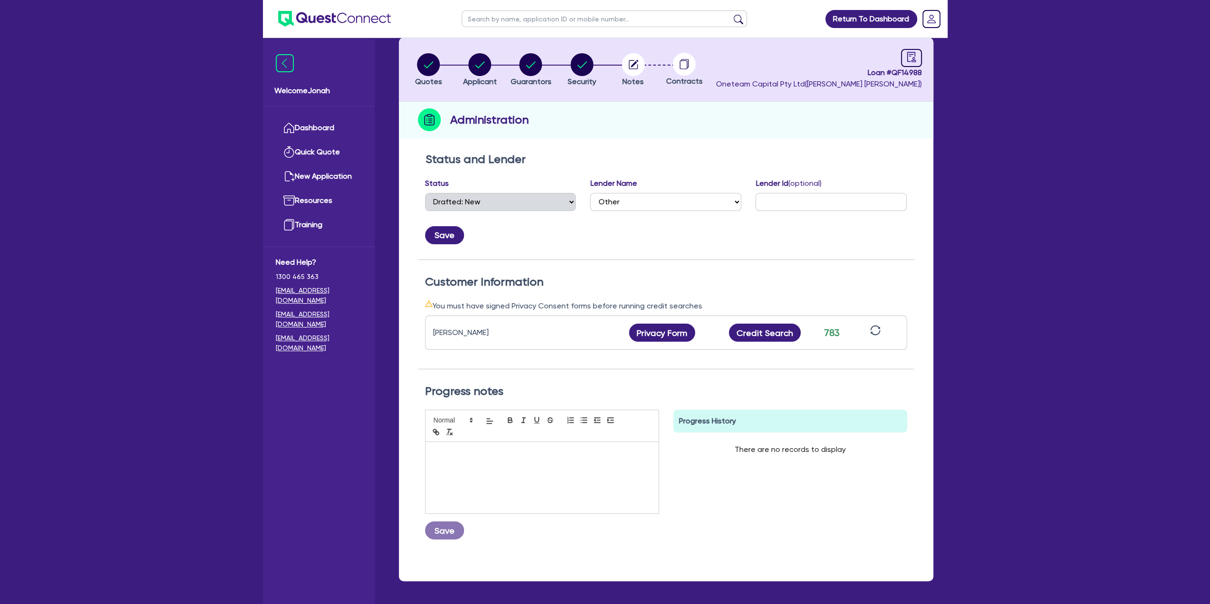
scroll to position [34, 0]
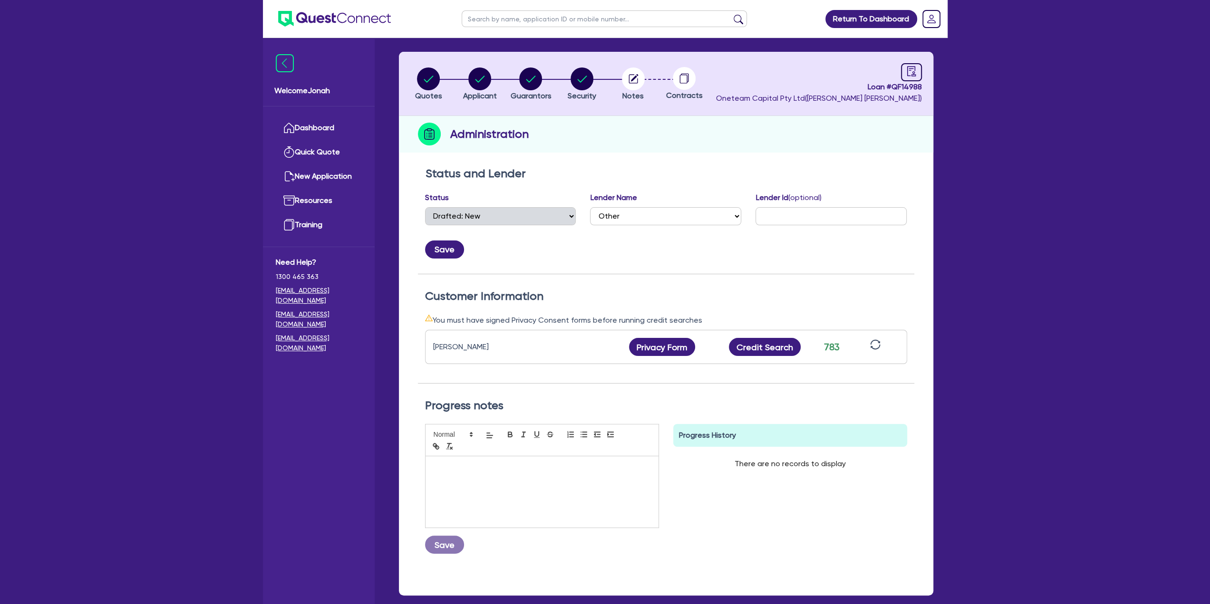
click at [874, 346] on icon "sync" at bounding box center [875, 344] width 10 height 10
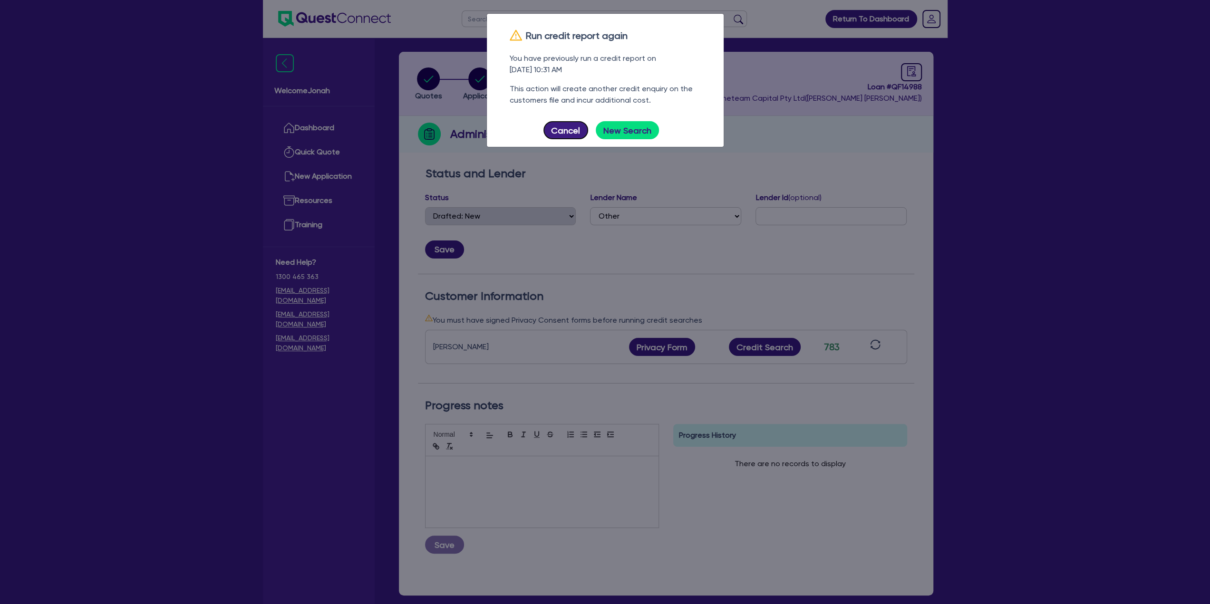
click at [568, 131] on button "Cancel" at bounding box center [565, 130] width 45 height 18
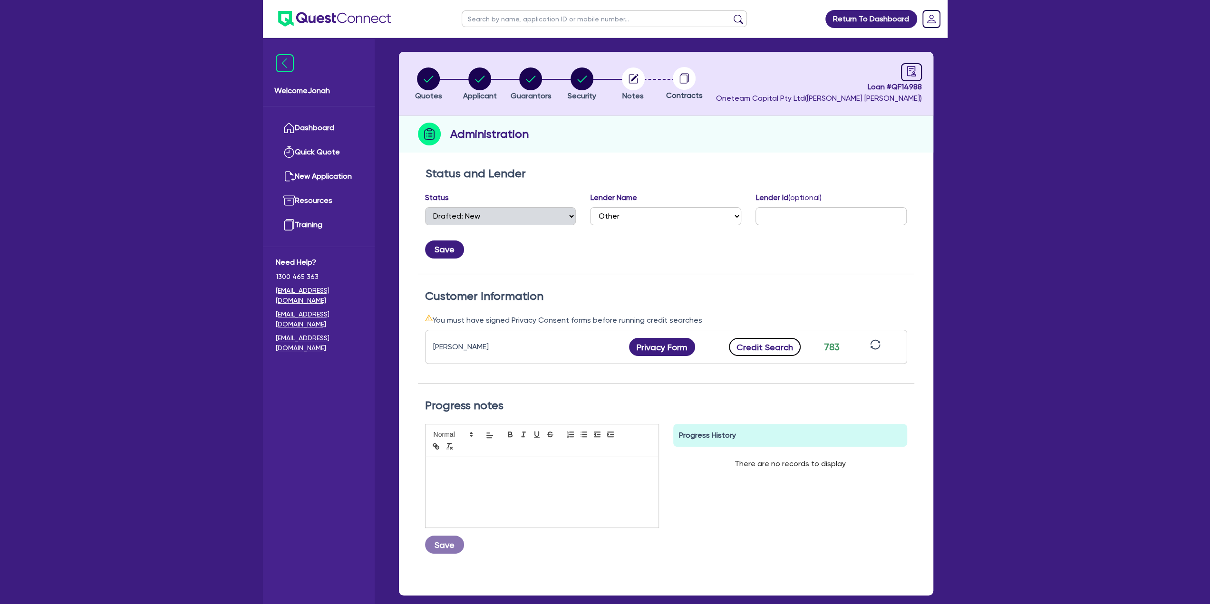
click at [758, 346] on button "Credit Search" at bounding box center [765, 347] width 72 height 18
click at [791, 341] on icon "download" at bounding box center [794, 346] width 11 height 11
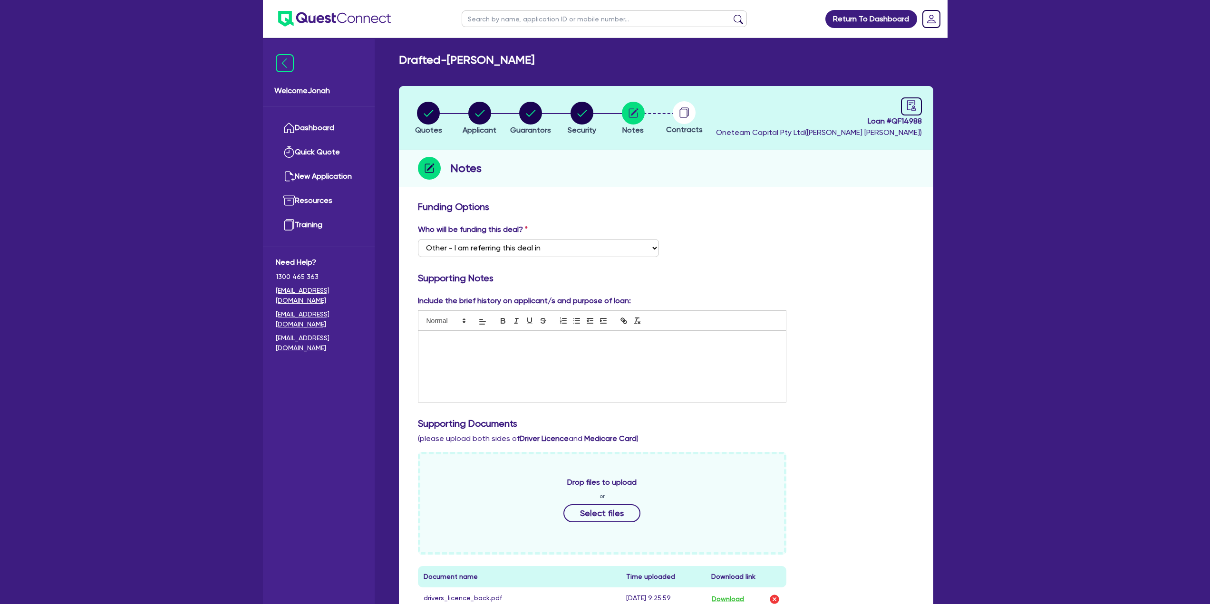
select select "Other"
click at [910, 110] on icon "audit" at bounding box center [911, 105] width 10 height 10
select select "DRAFTED_NEW"
select select "Other"
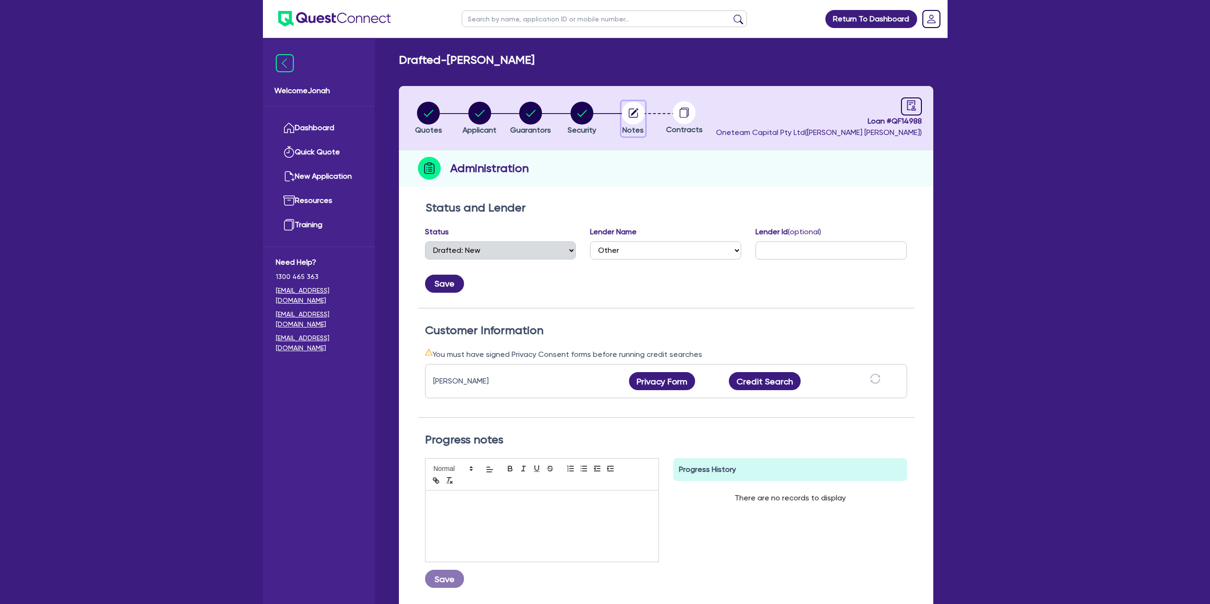
click at [642, 110] on circle "button" at bounding box center [633, 113] width 23 height 23
select select "Other"
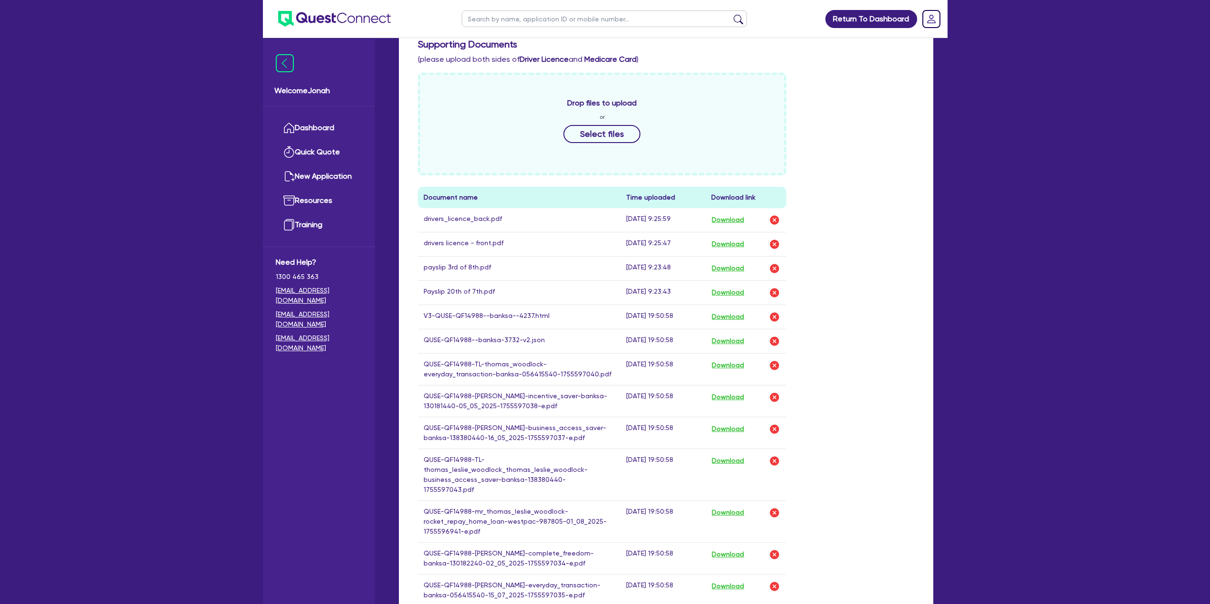
scroll to position [380, 0]
click at [726, 314] on button "Download" at bounding box center [727, 316] width 33 height 12
